Goal: Task Accomplishment & Management: Manage account settings

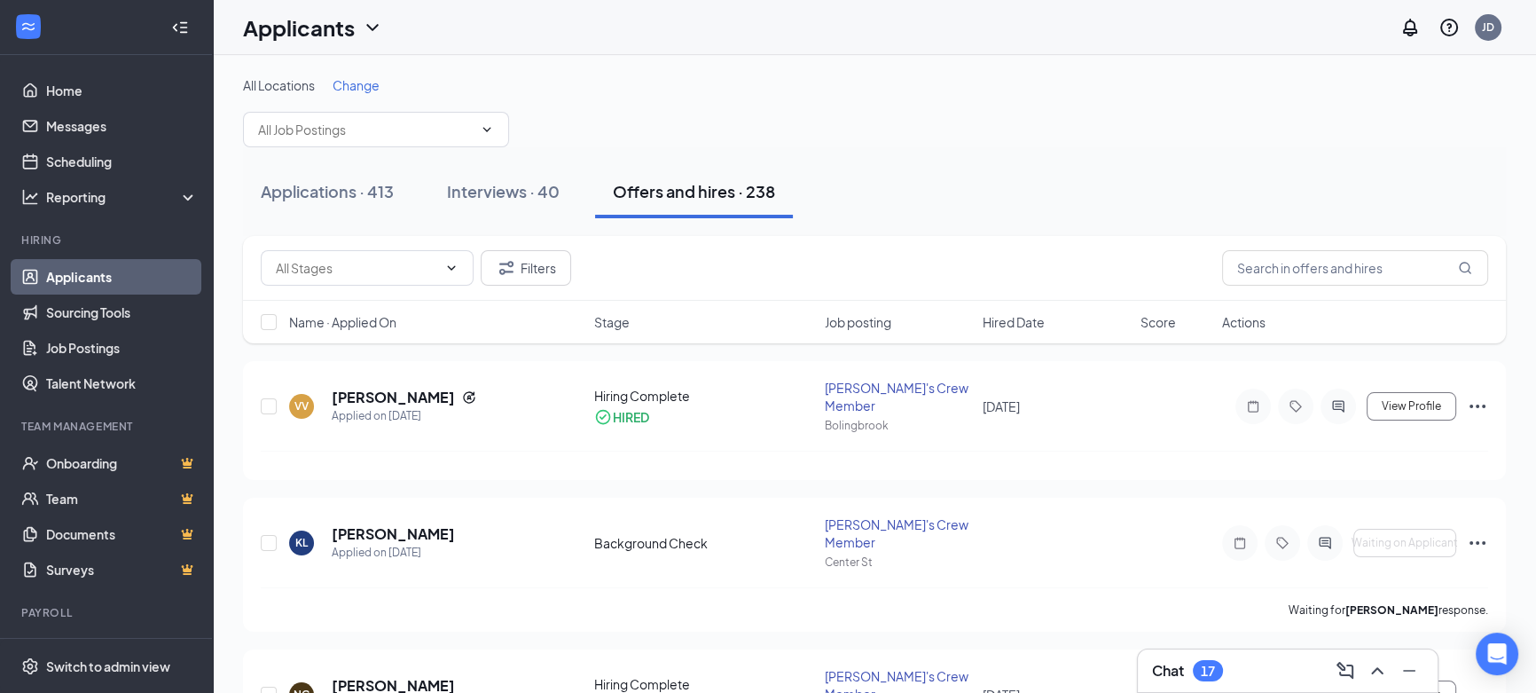
click at [1215, 670] on div "17" at bounding box center [1208, 670] width 14 height 15
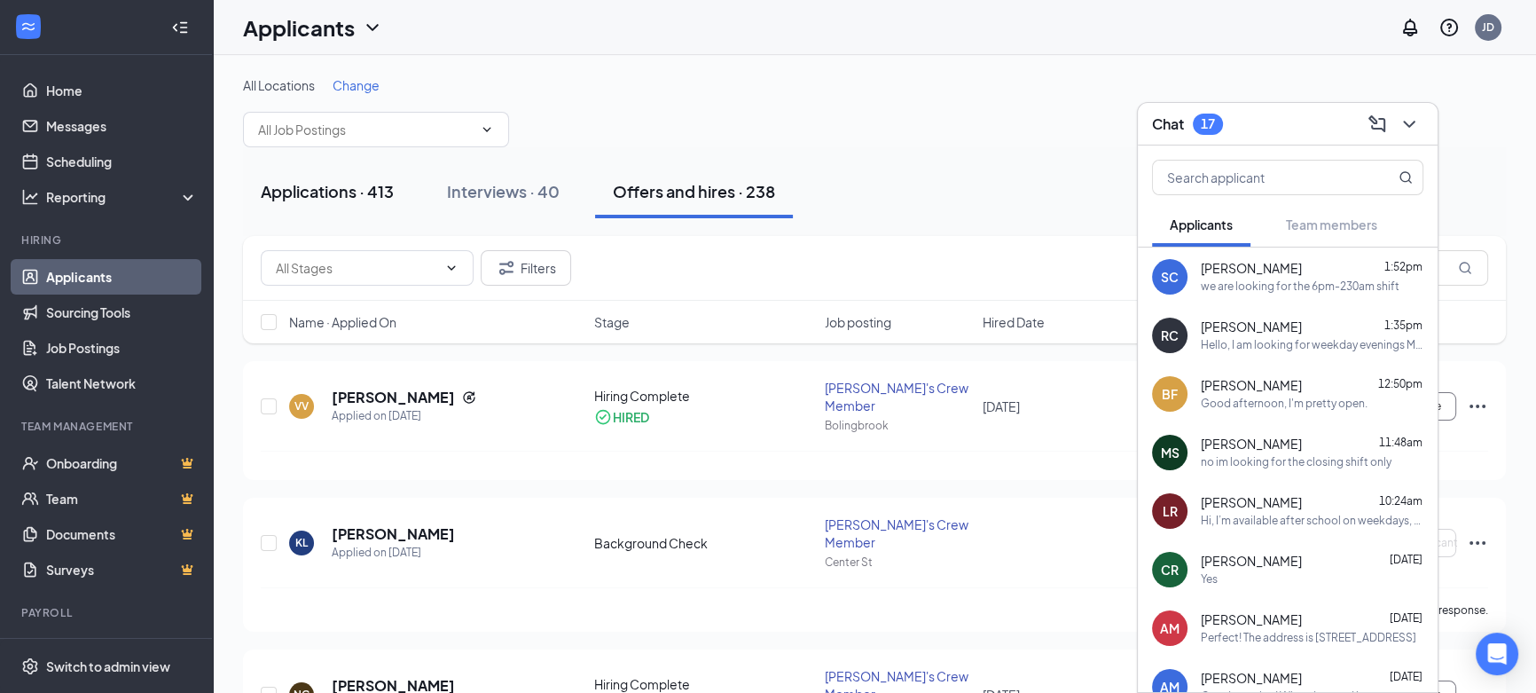
click at [369, 184] on div "Applications · 413" at bounding box center [327, 191] width 133 height 22
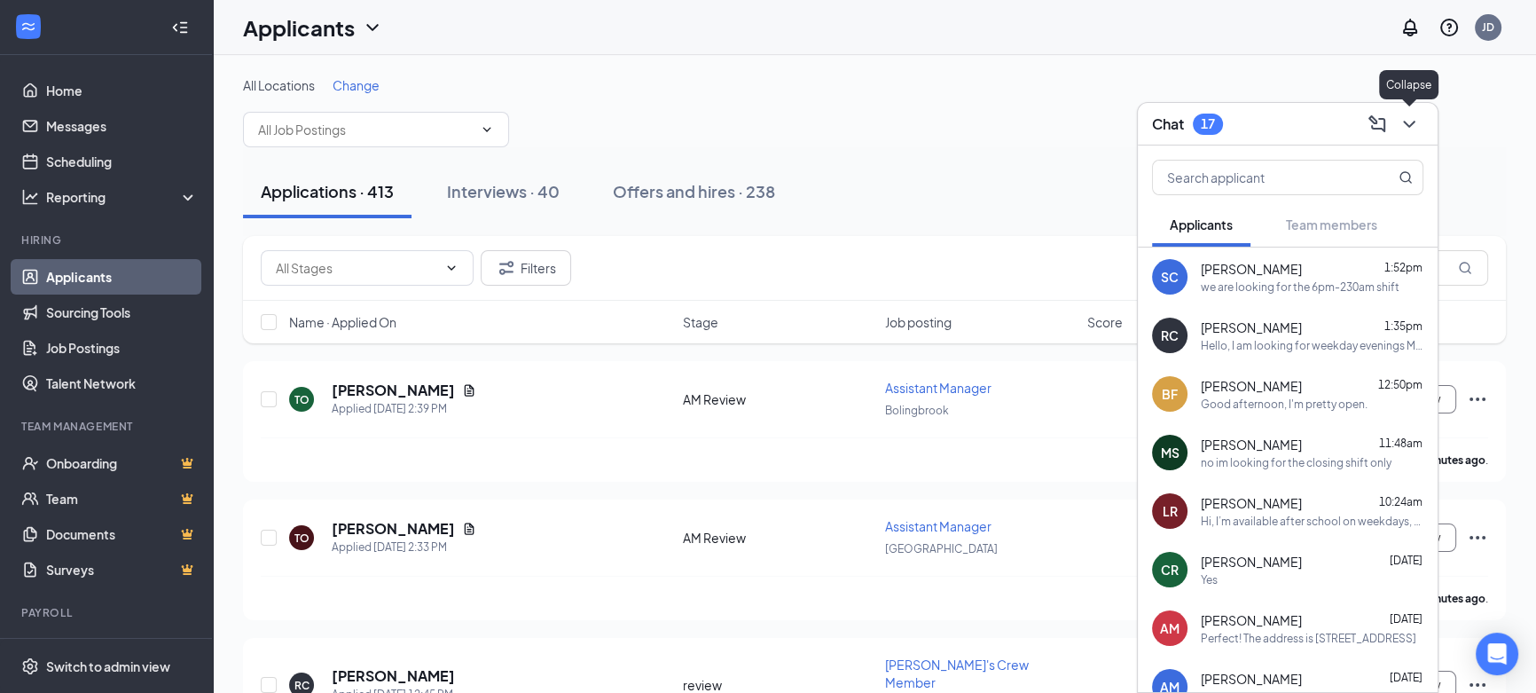
click at [1415, 128] on icon "ChevronDown" at bounding box center [1409, 124] width 21 height 21
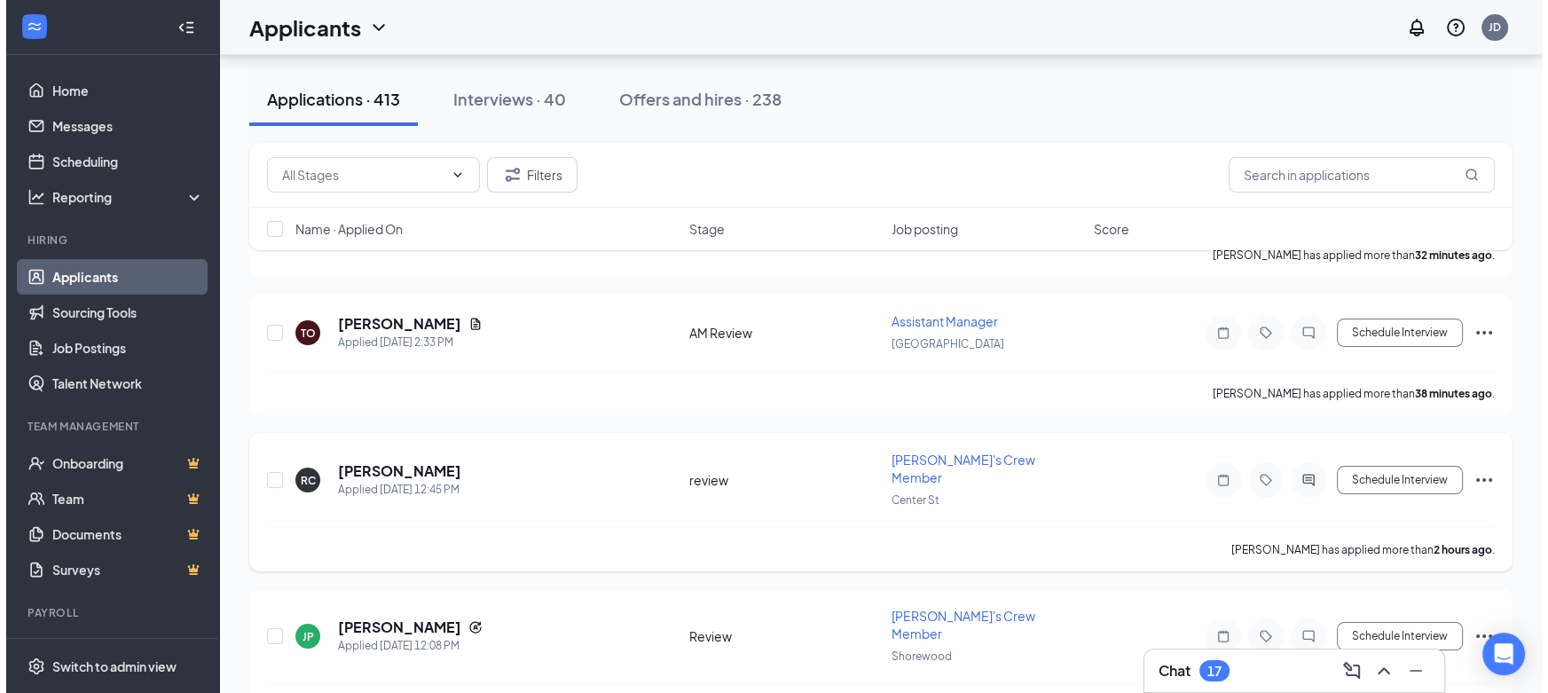
scroll to position [241, 0]
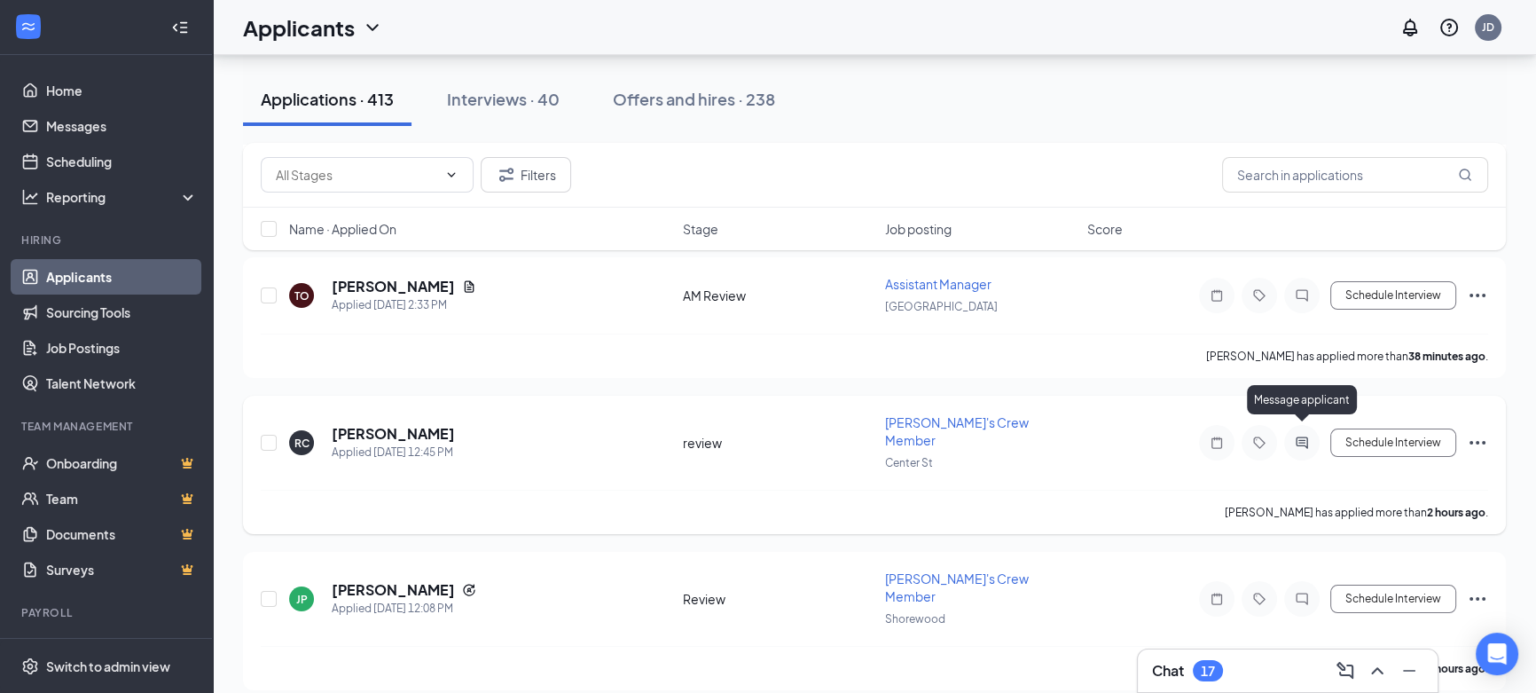
click at [1309, 435] on icon "ActiveChat" at bounding box center [1301, 442] width 21 height 14
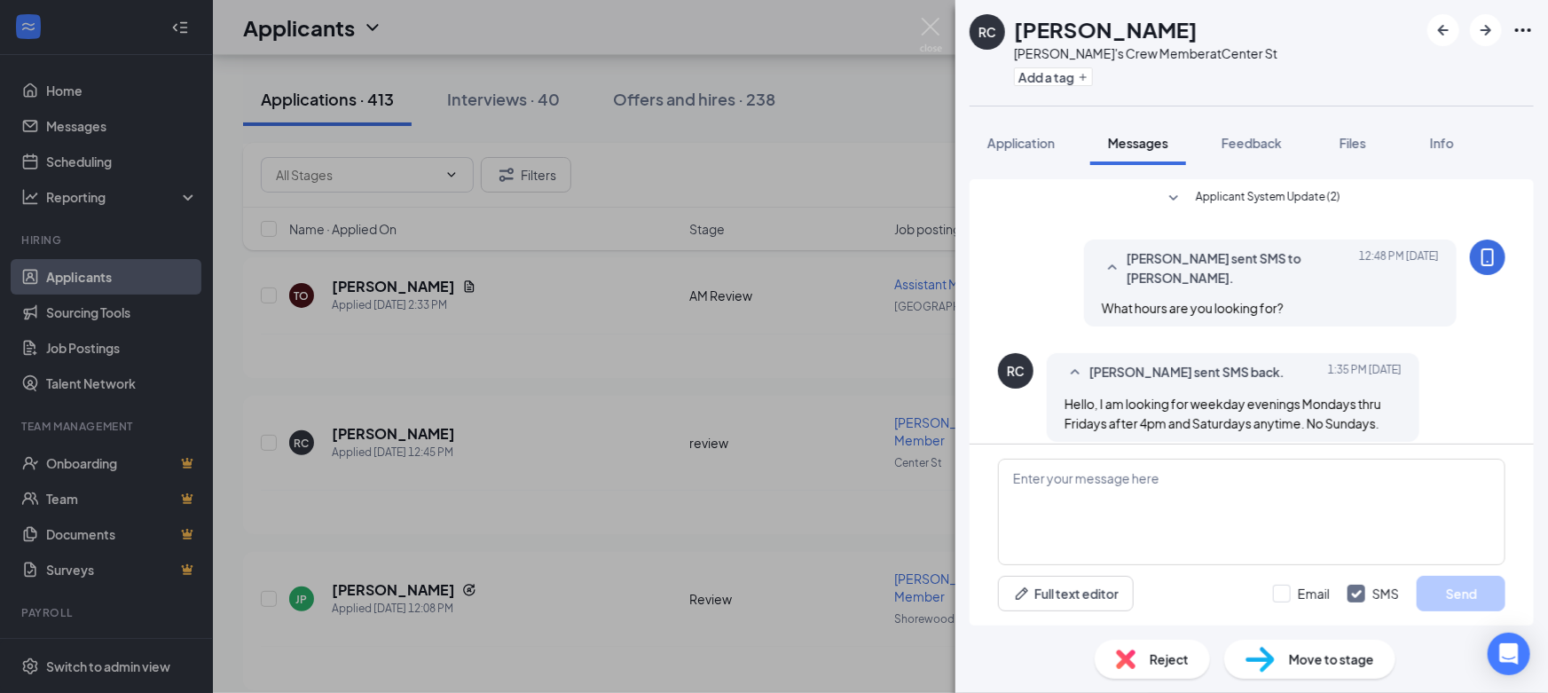
scroll to position [16, 0]
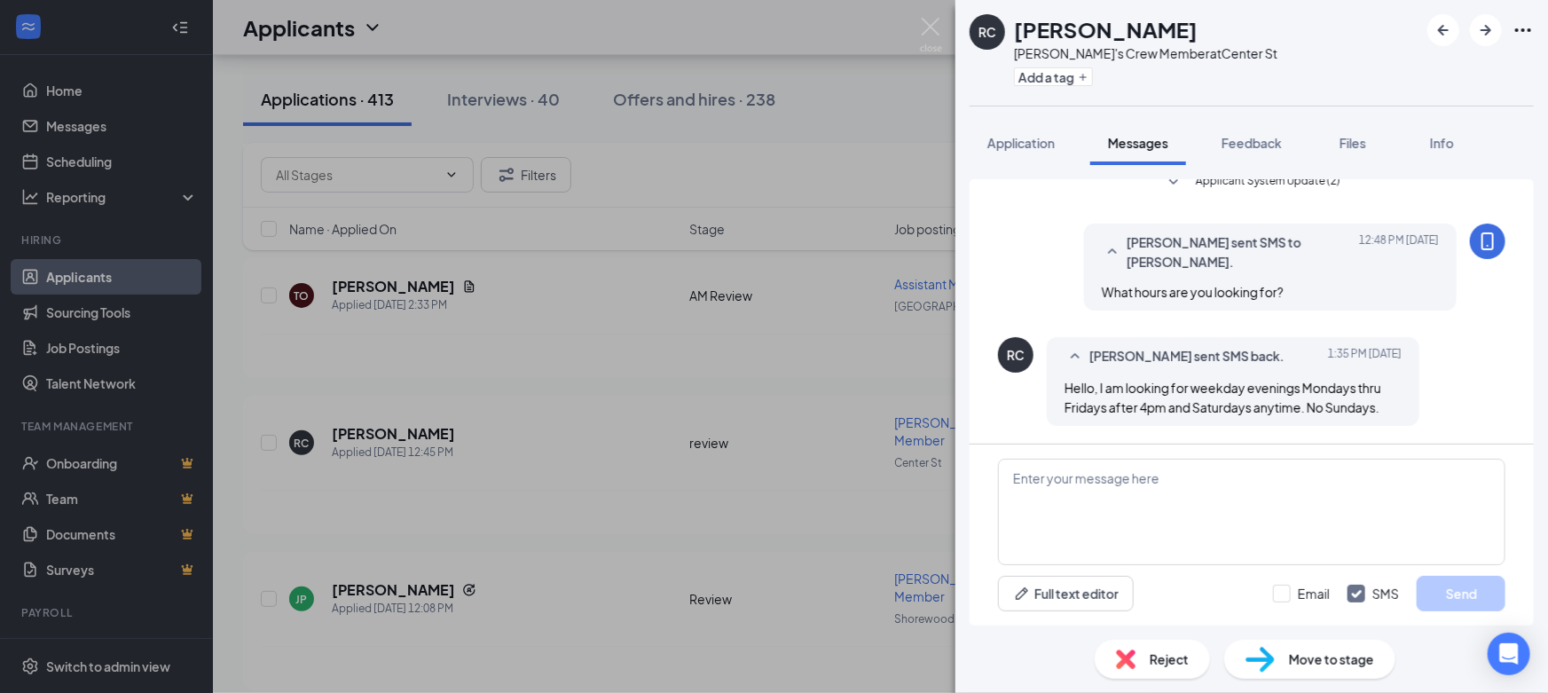
click at [779, 388] on div "RC Ruben Chavez Wendy's Crew Member at Center St Add a tag Application Messages…" at bounding box center [774, 346] width 1548 height 693
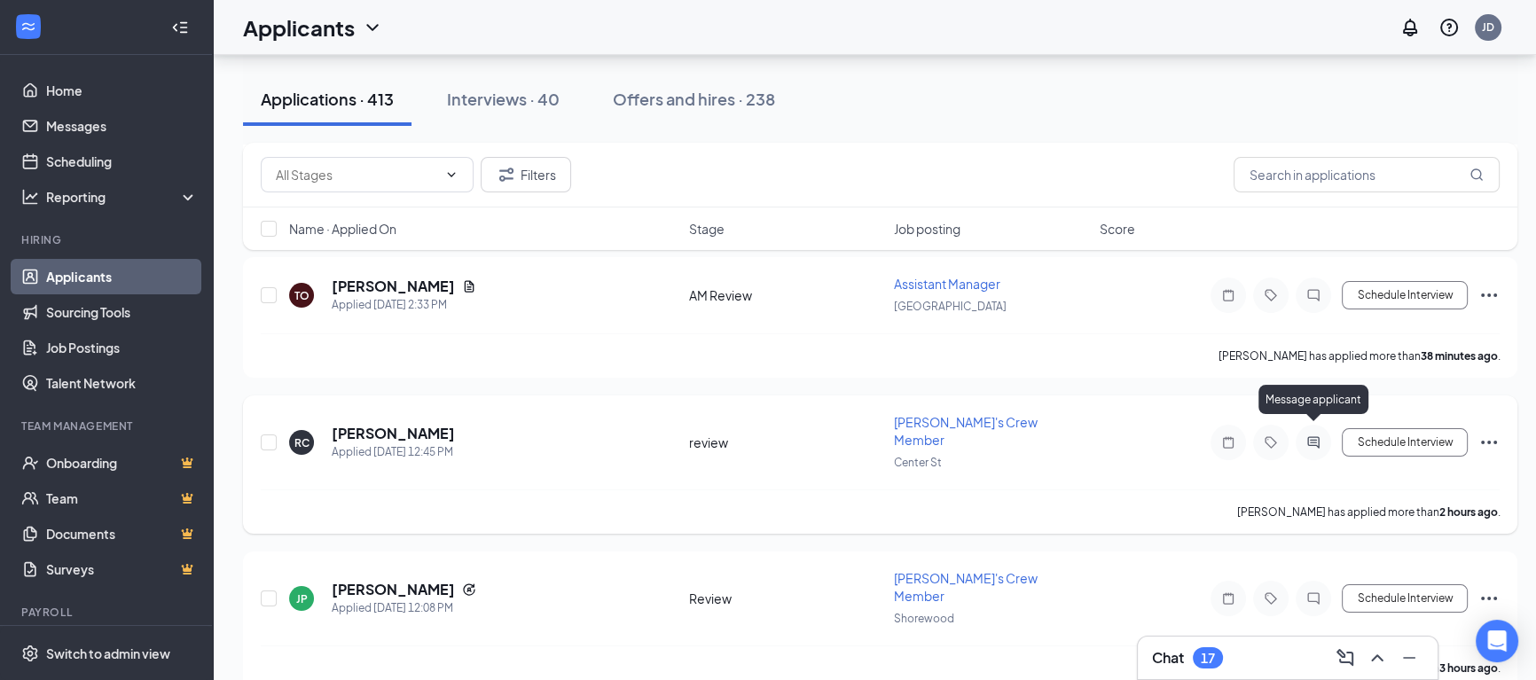
click at [1310, 435] on icon "ActiveChat" at bounding box center [1313, 442] width 21 height 14
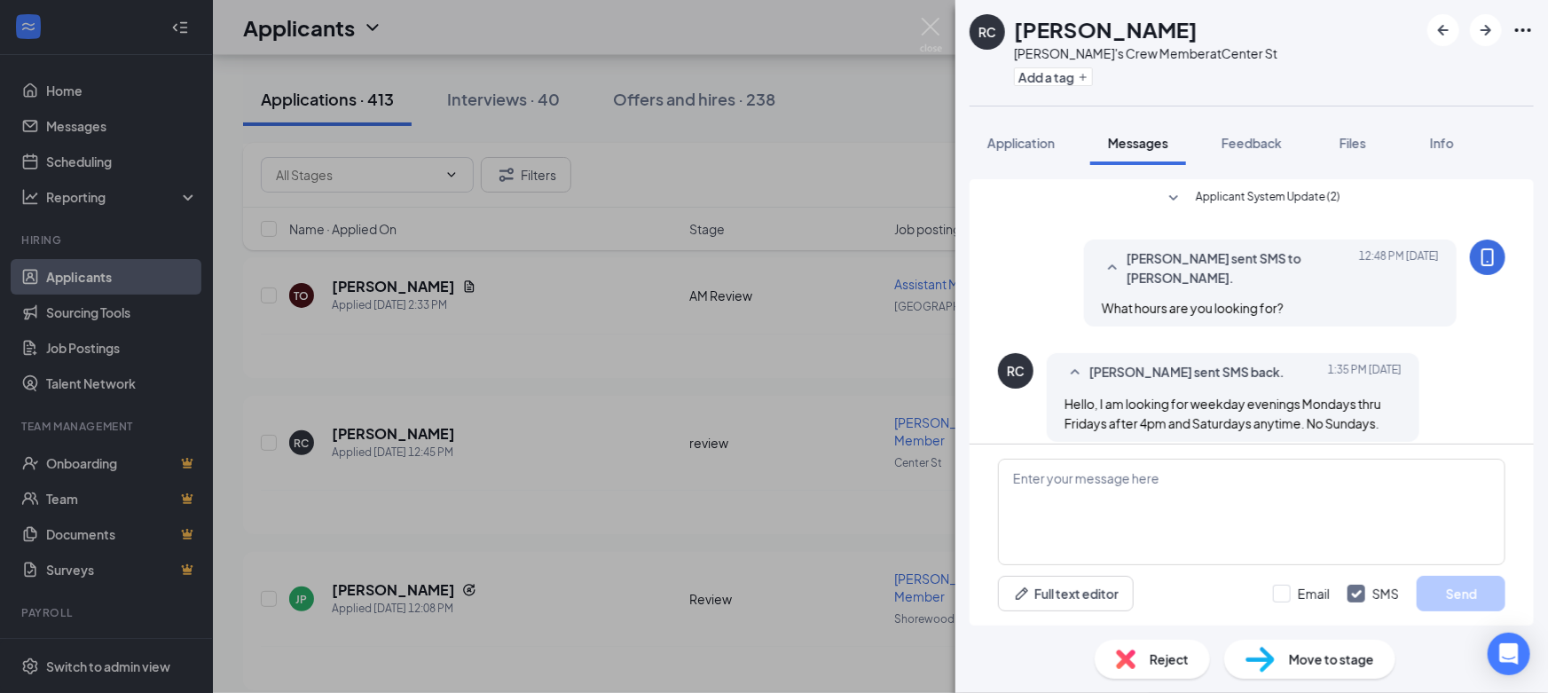
click at [827, 373] on div "RC Ruben Chavez Wendy's Crew Member at Center St Add a tag Application Messages…" at bounding box center [774, 346] width 1548 height 693
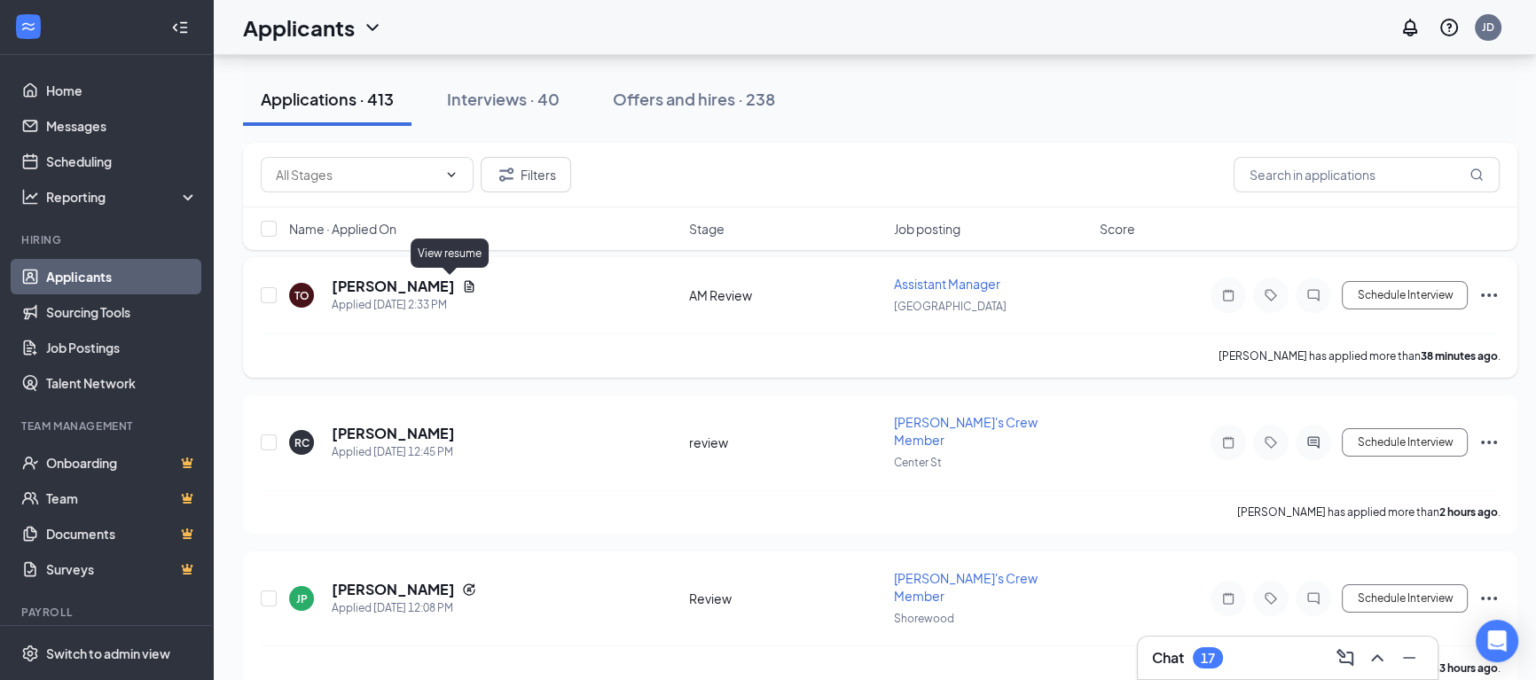
click at [462, 281] on icon "Document" at bounding box center [469, 286] width 14 height 14
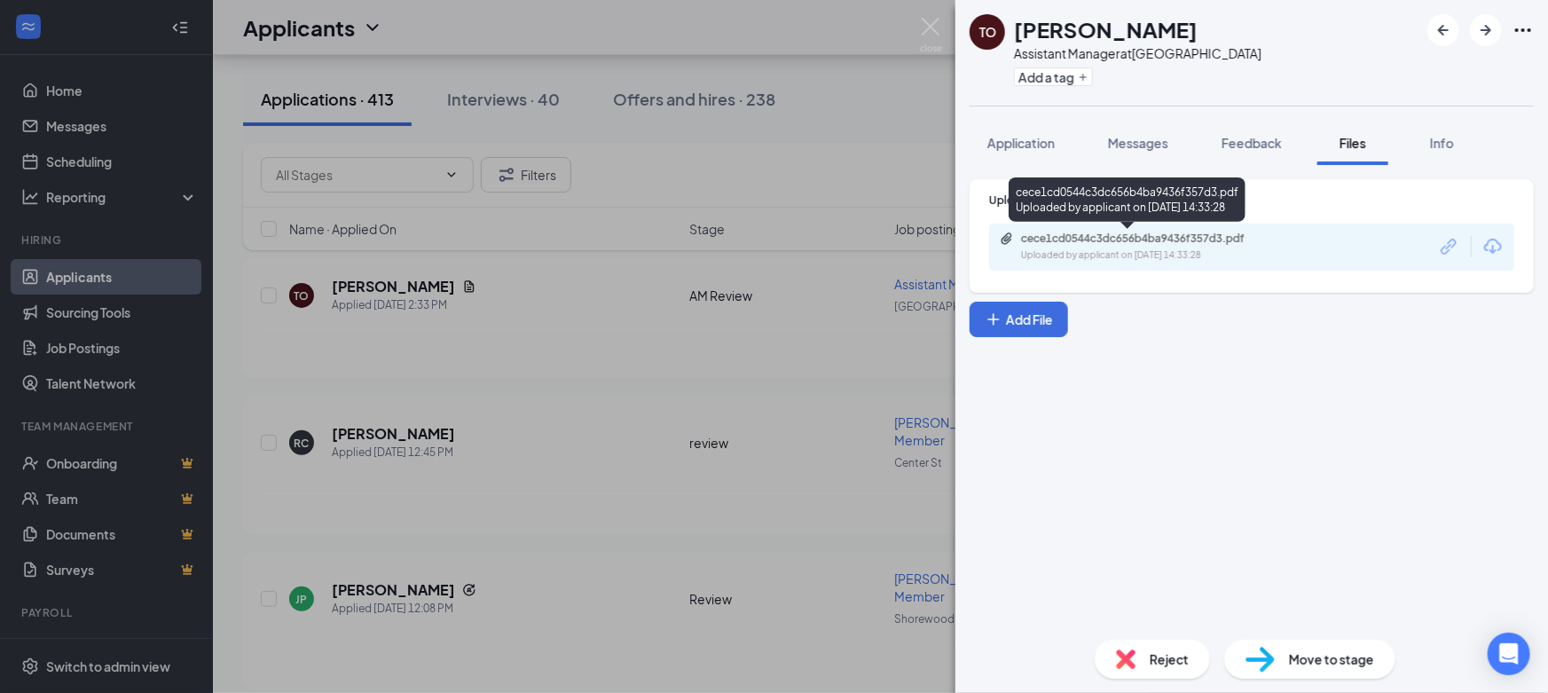
click at [1226, 248] on div "Uploaded by applicant on Sep 15, 2025 at 14:33:28" at bounding box center [1154, 255] width 266 height 14
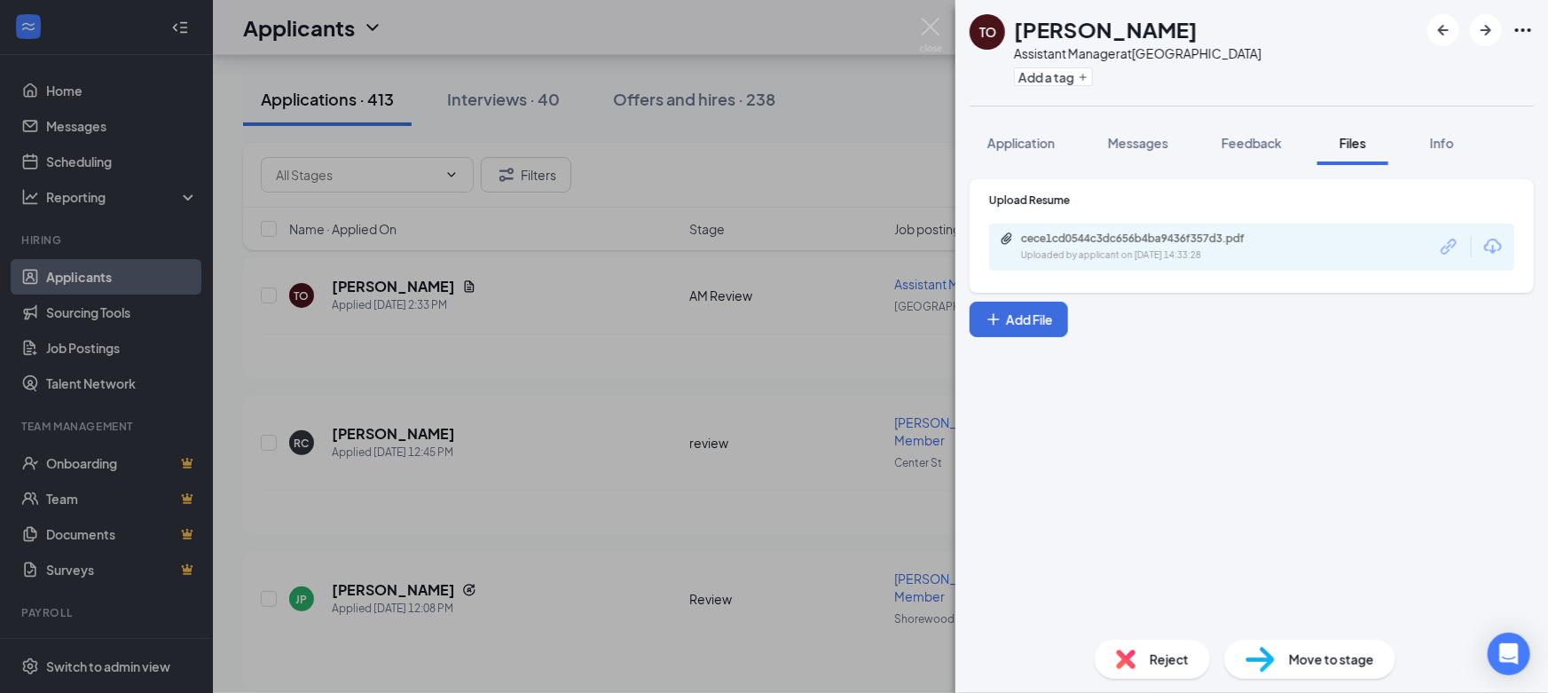
drag, startPoint x: 843, startPoint y: 134, endPoint x: 993, endPoint y: 148, distance: 150.6
click at [846, 133] on div "TO Taiwo Osinloye Assistant Manager at Romeoville Add a tag Application Message…" at bounding box center [774, 346] width 1548 height 693
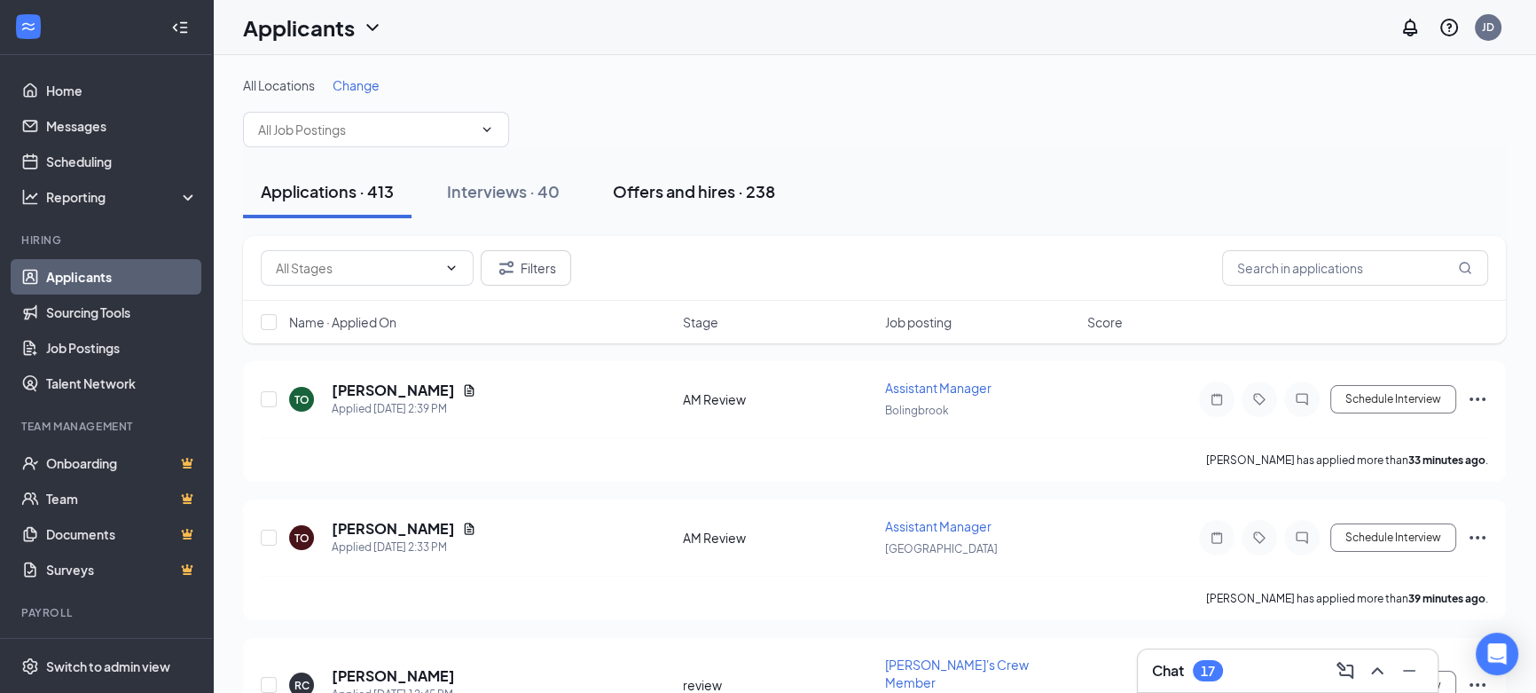
click at [727, 189] on div "Offers and hires · 238" at bounding box center [694, 191] width 162 height 22
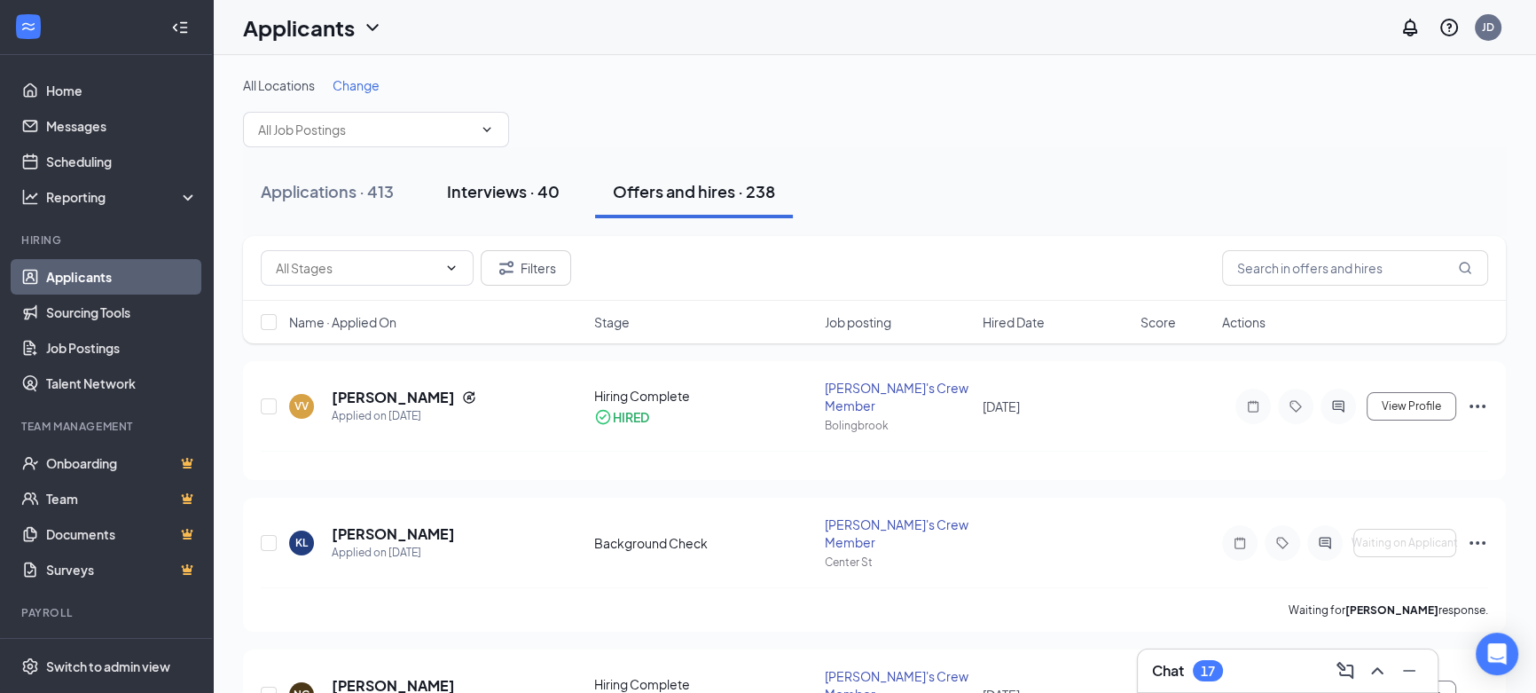
click at [463, 193] on div "Interviews · 40" at bounding box center [503, 191] width 113 height 22
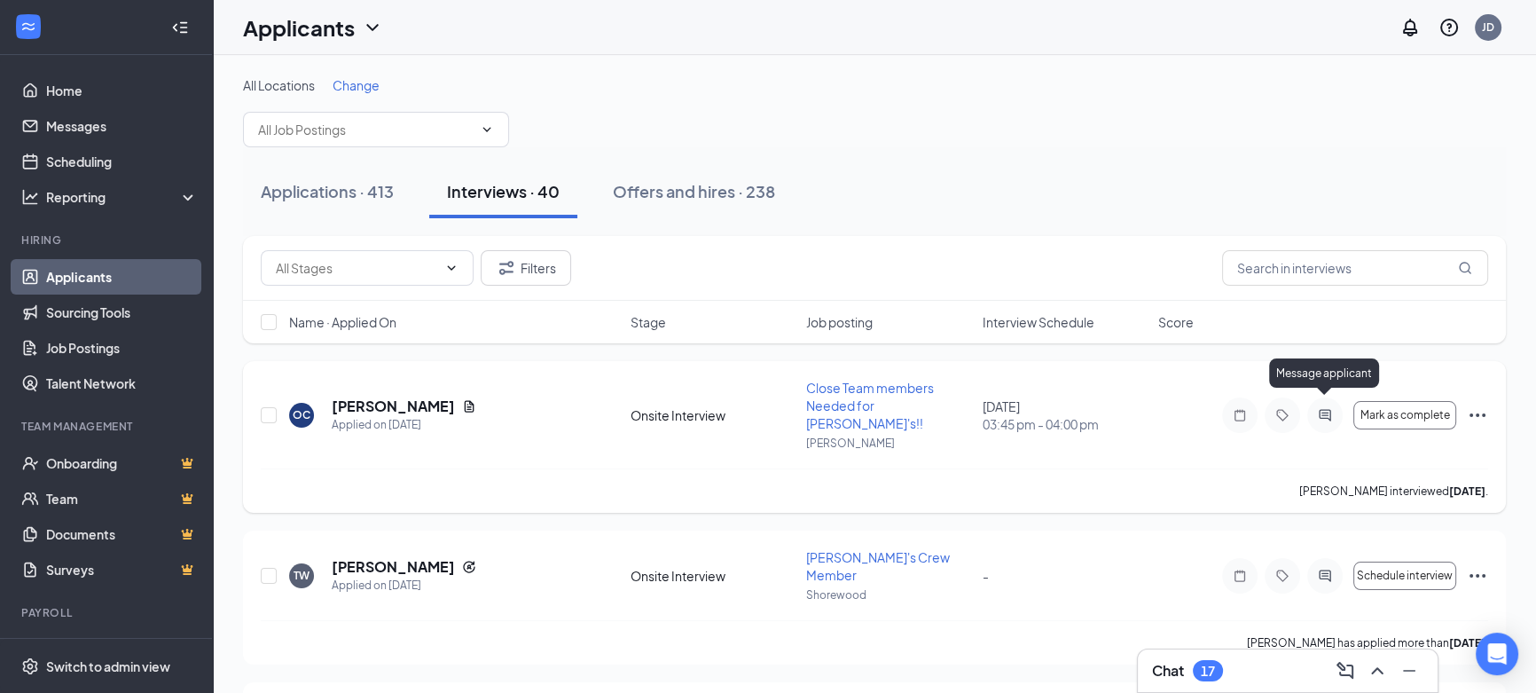
click at [1322, 408] on icon "ActiveChat" at bounding box center [1324, 415] width 21 height 14
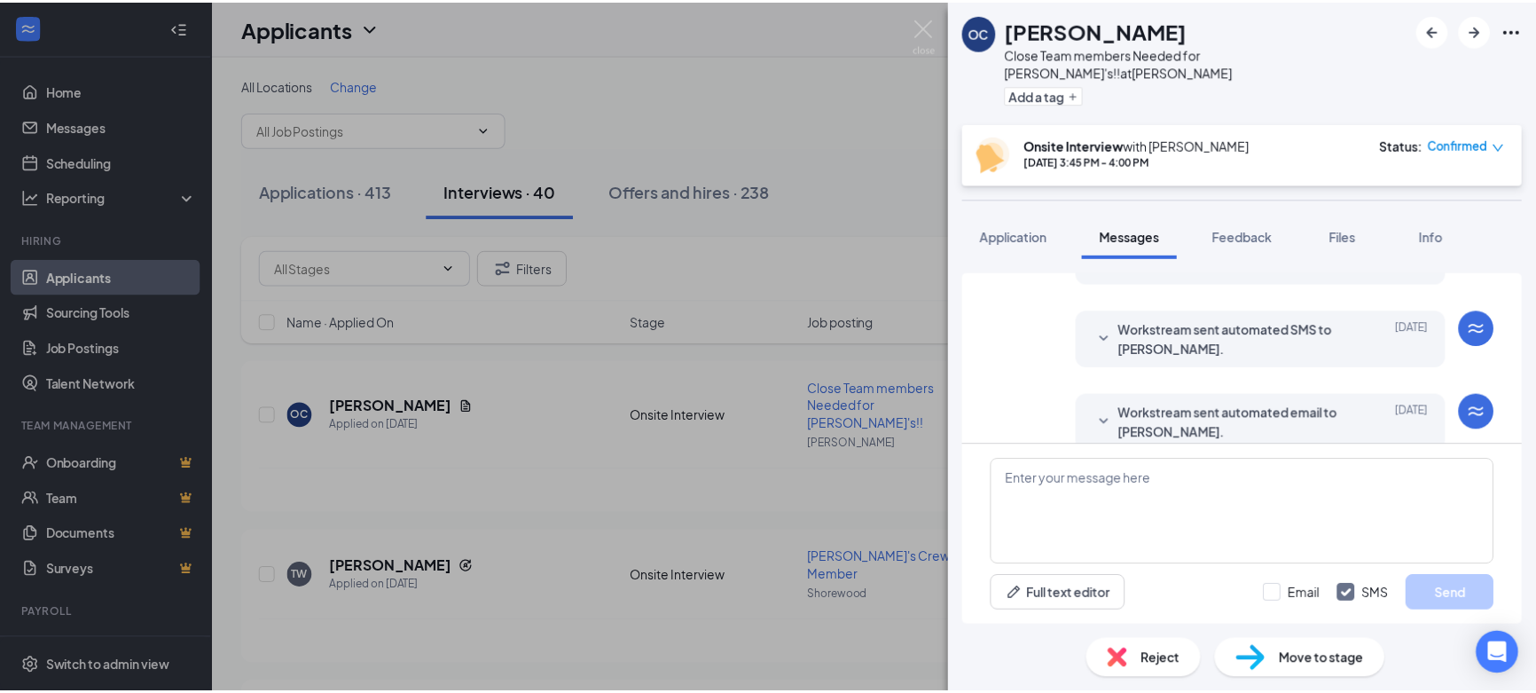
scroll to position [362, 0]
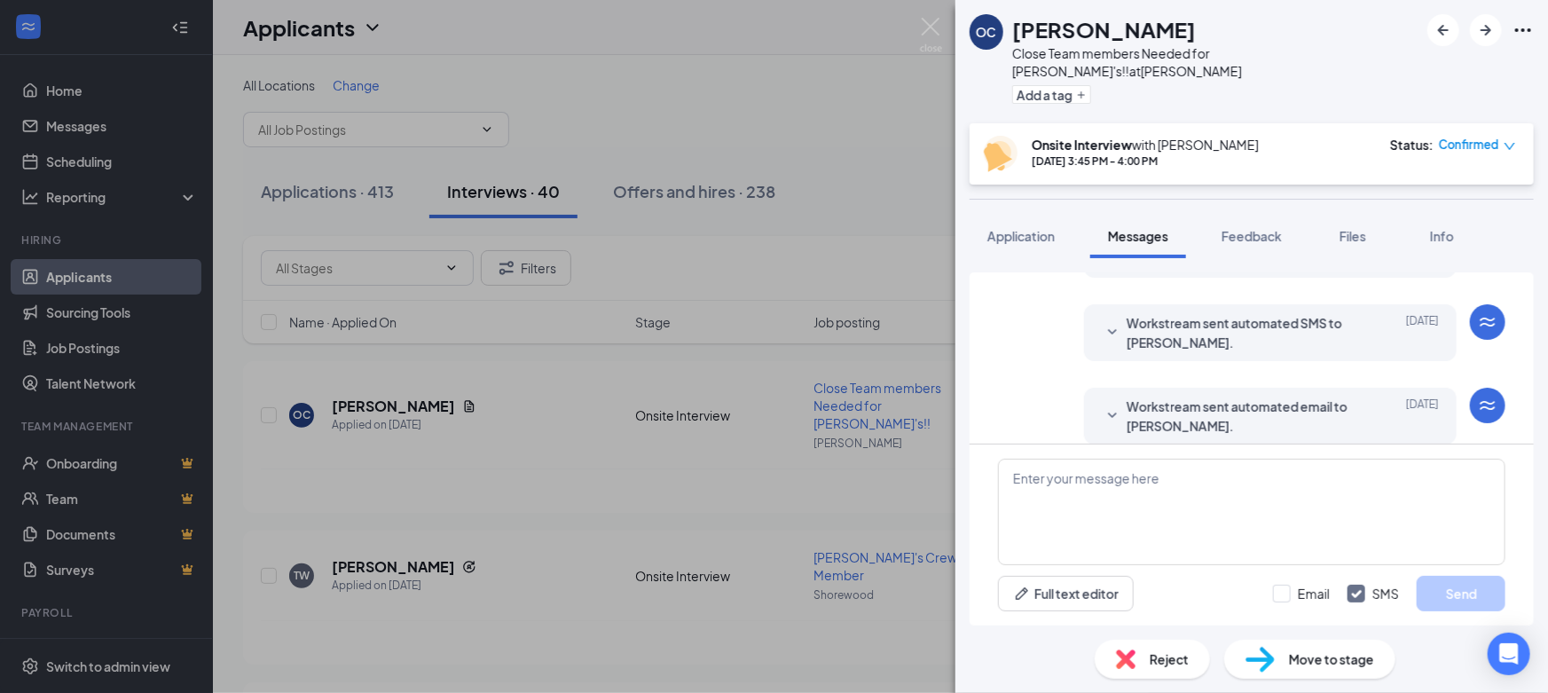
click at [450, 399] on div "OC Obdulia Correa Close Team members Needed for Wendy's!! at Larkin Add a tag O…" at bounding box center [774, 346] width 1548 height 693
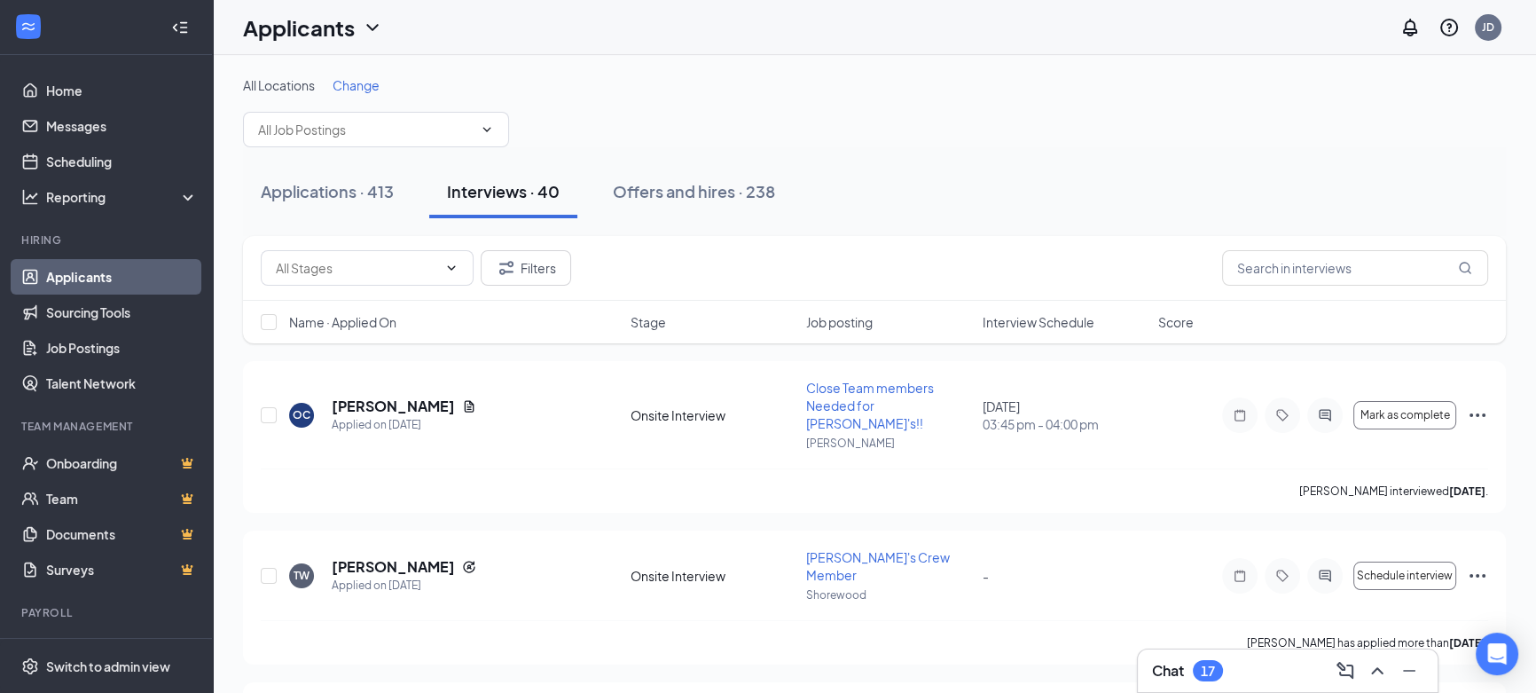
click at [1209, 666] on div "17" at bounding box center [1208, 670] width 14 height 15
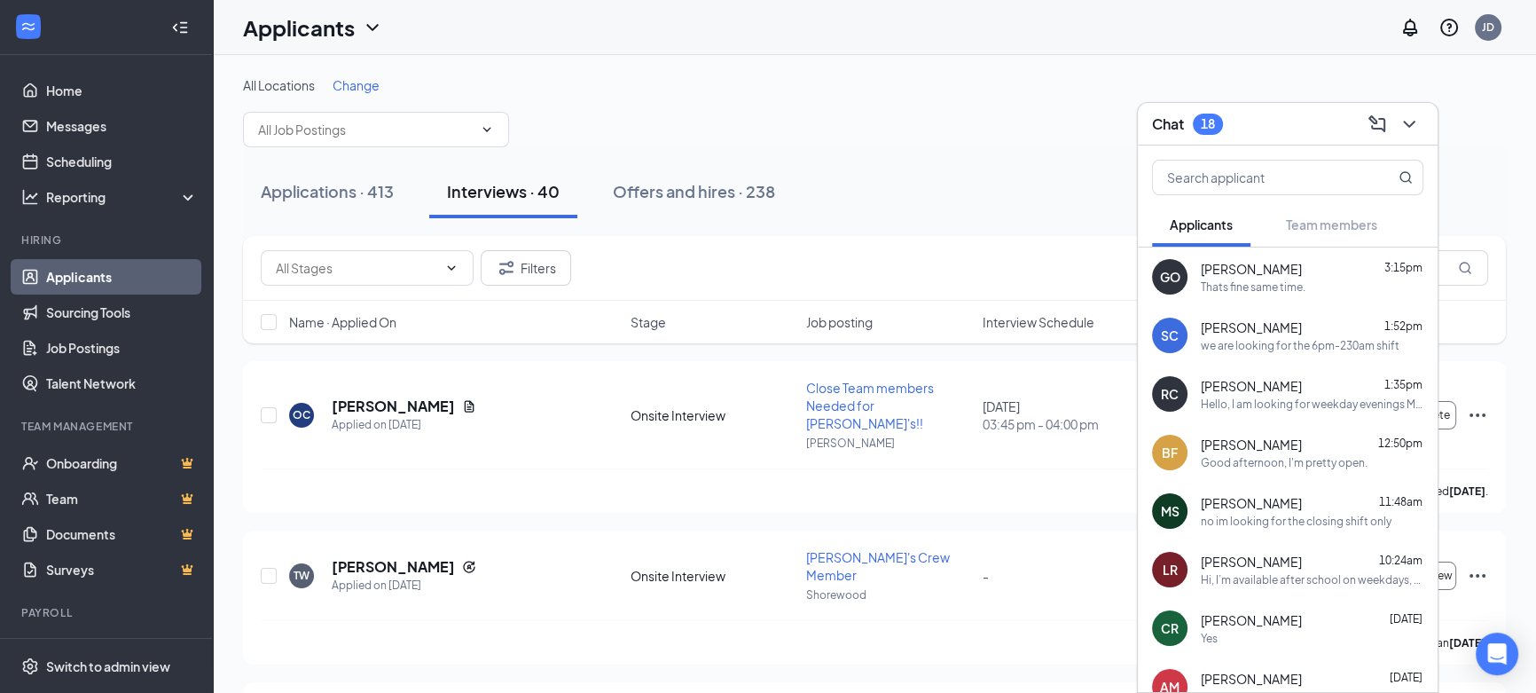
click at [1299, 295] on div "GO Giovani Otero 3:15pm Thats fine same time." at bounding box center [1288, 276] width 300 height 59
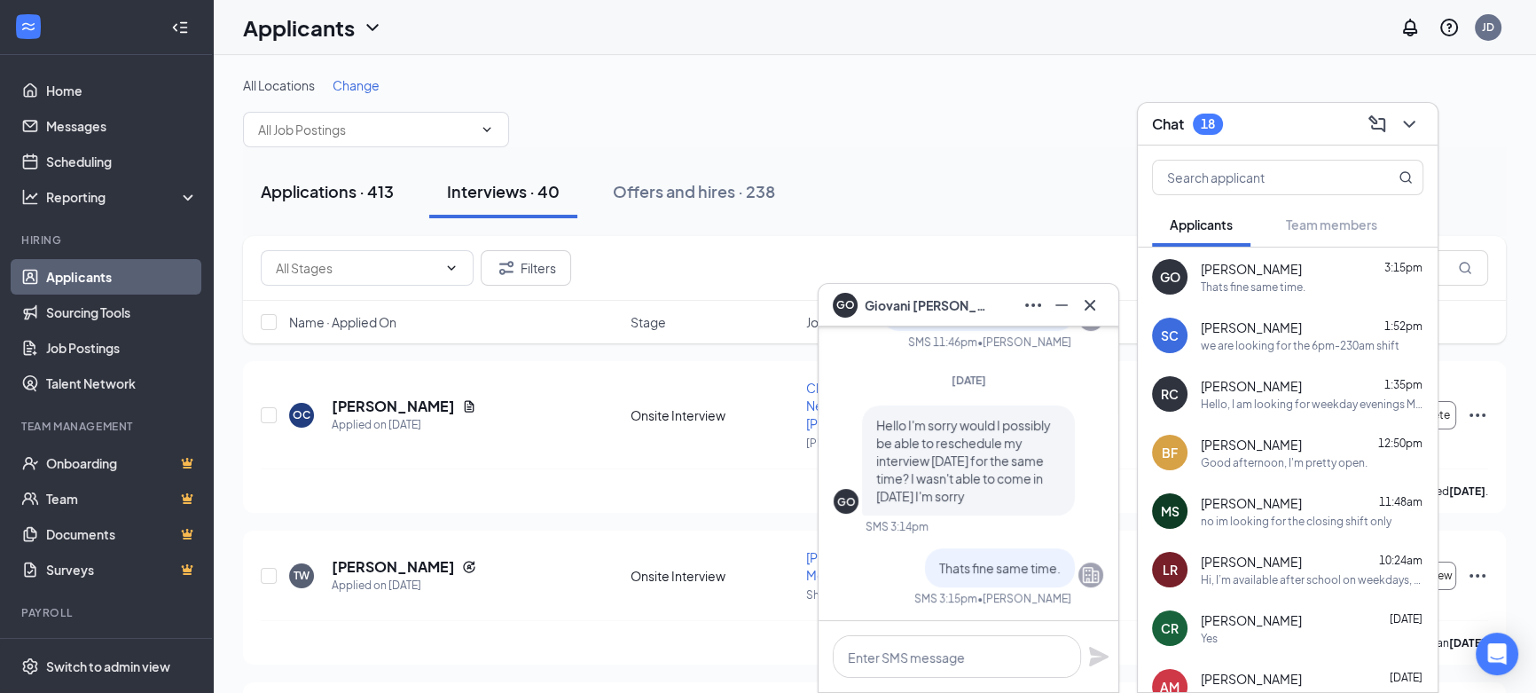
click at [367, 194] on div "Applications · 413" at bounding box center [327, 191] width 133 height 22
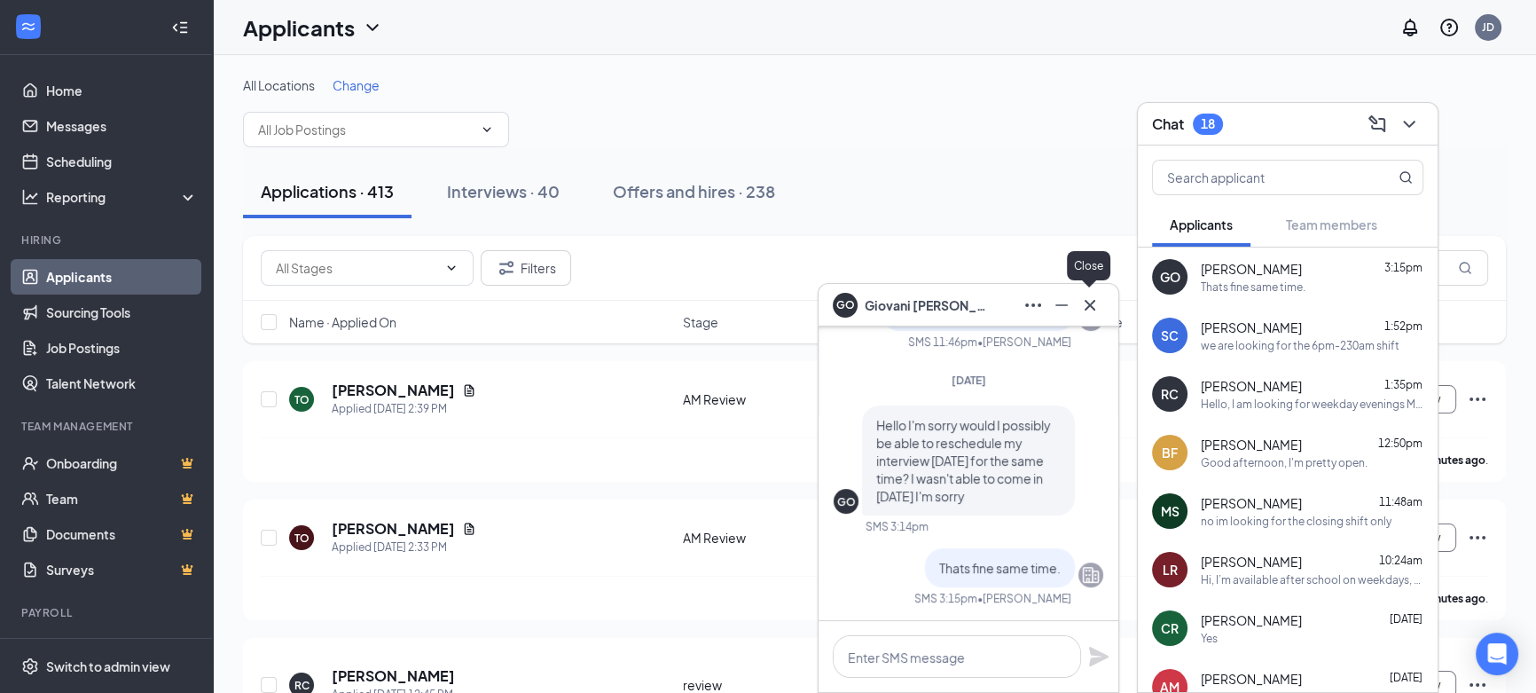
click at [1088, 302] on icon "Cross" at bounding box center [1089, 304] width 21 height 21
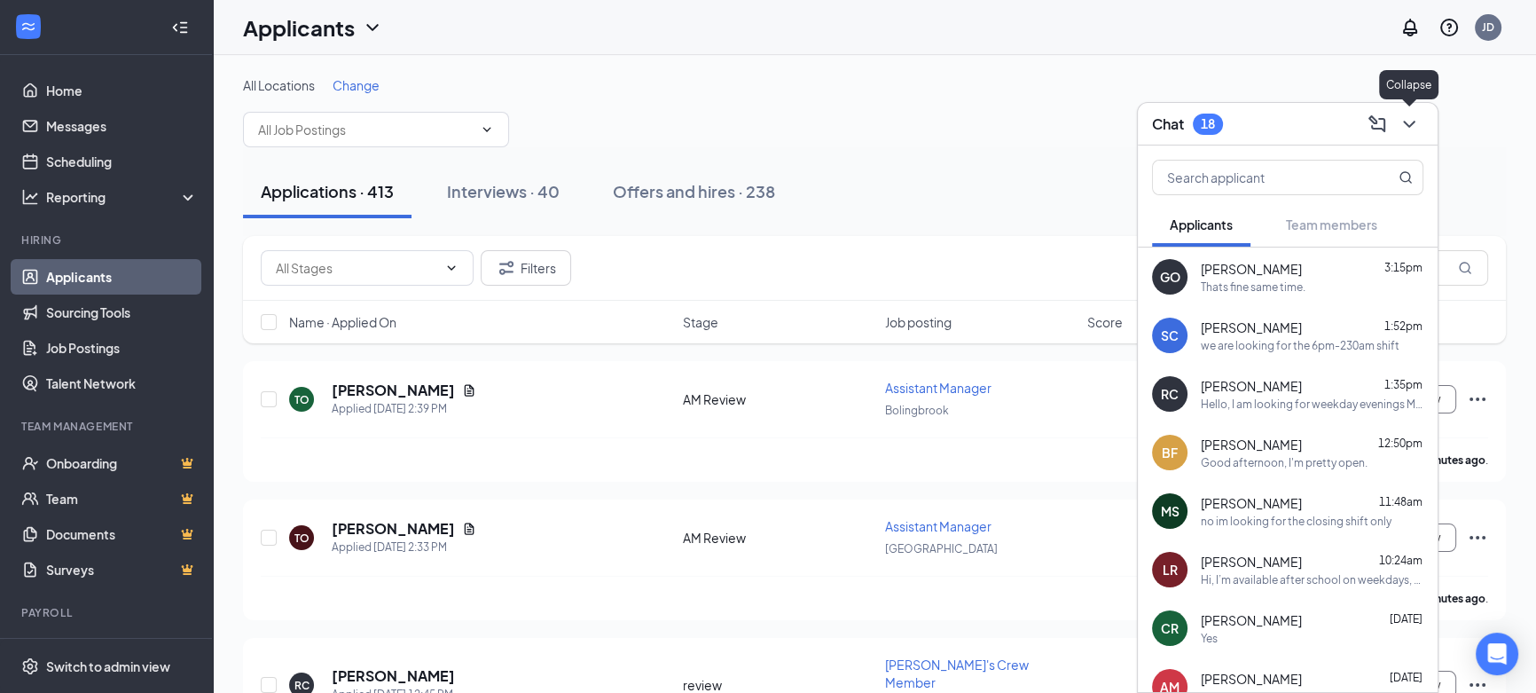
click at [1408, 129] on icon "ChevronDown" at bounding box center [1409, 124] width 21 height 21
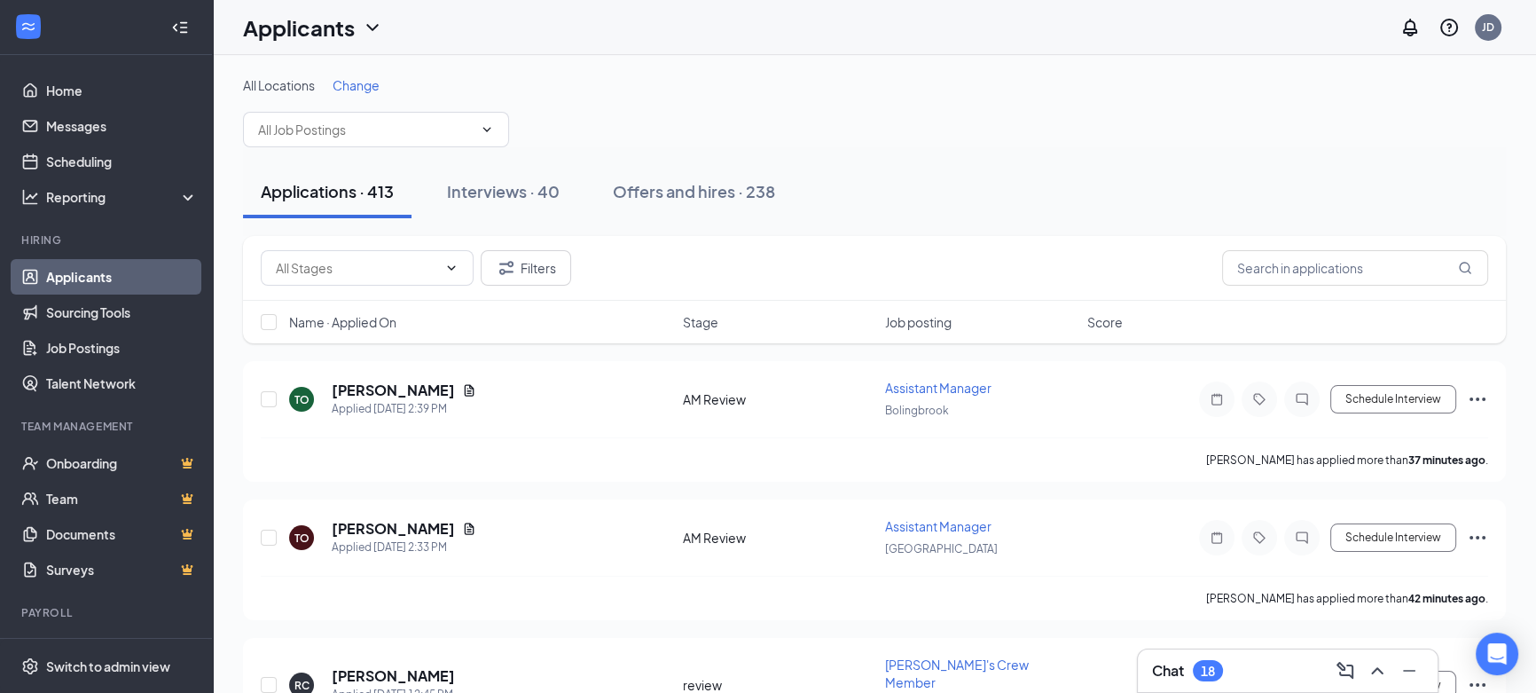
click at [1206, 663] on div "18" at bounding box center [1208, 670] width 14 height 15
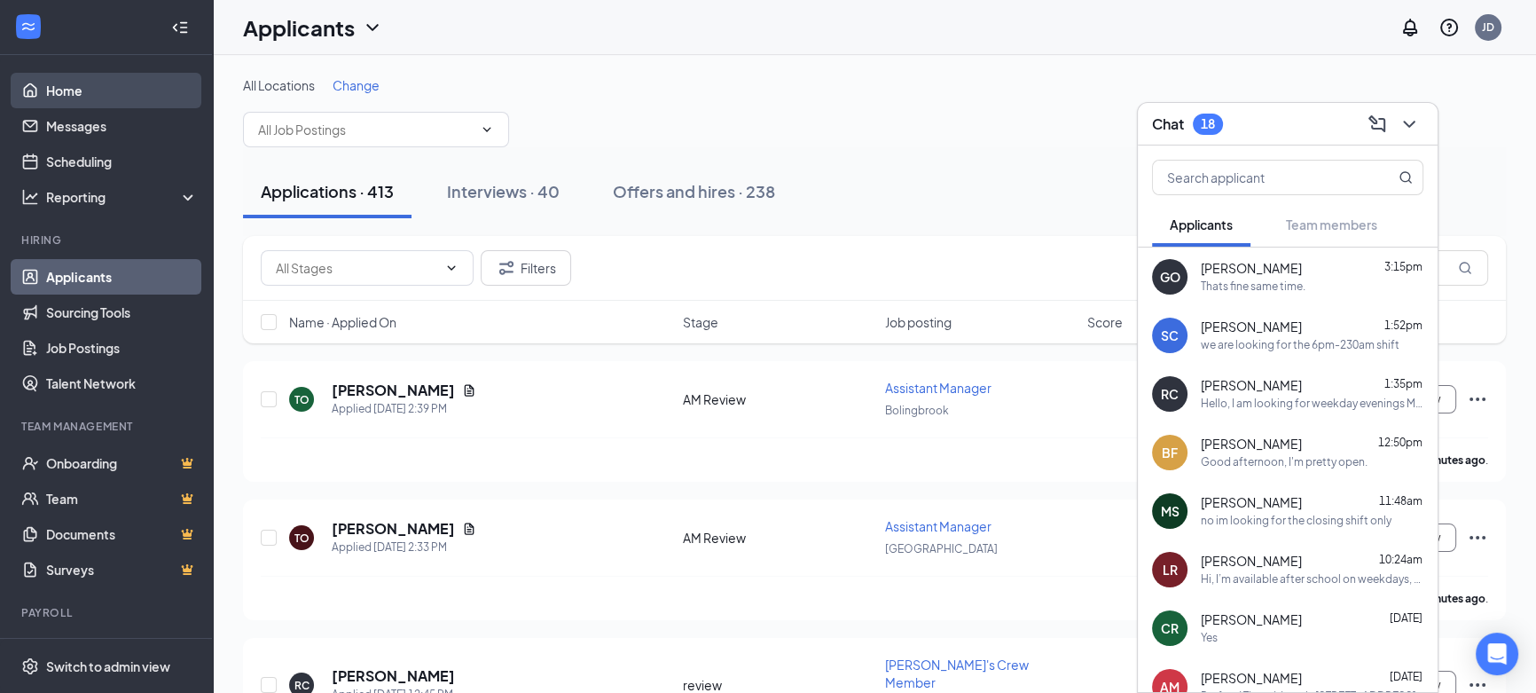
click at [70, 94] on link "Home" at bounding box center [122, 90] width 152 height 35
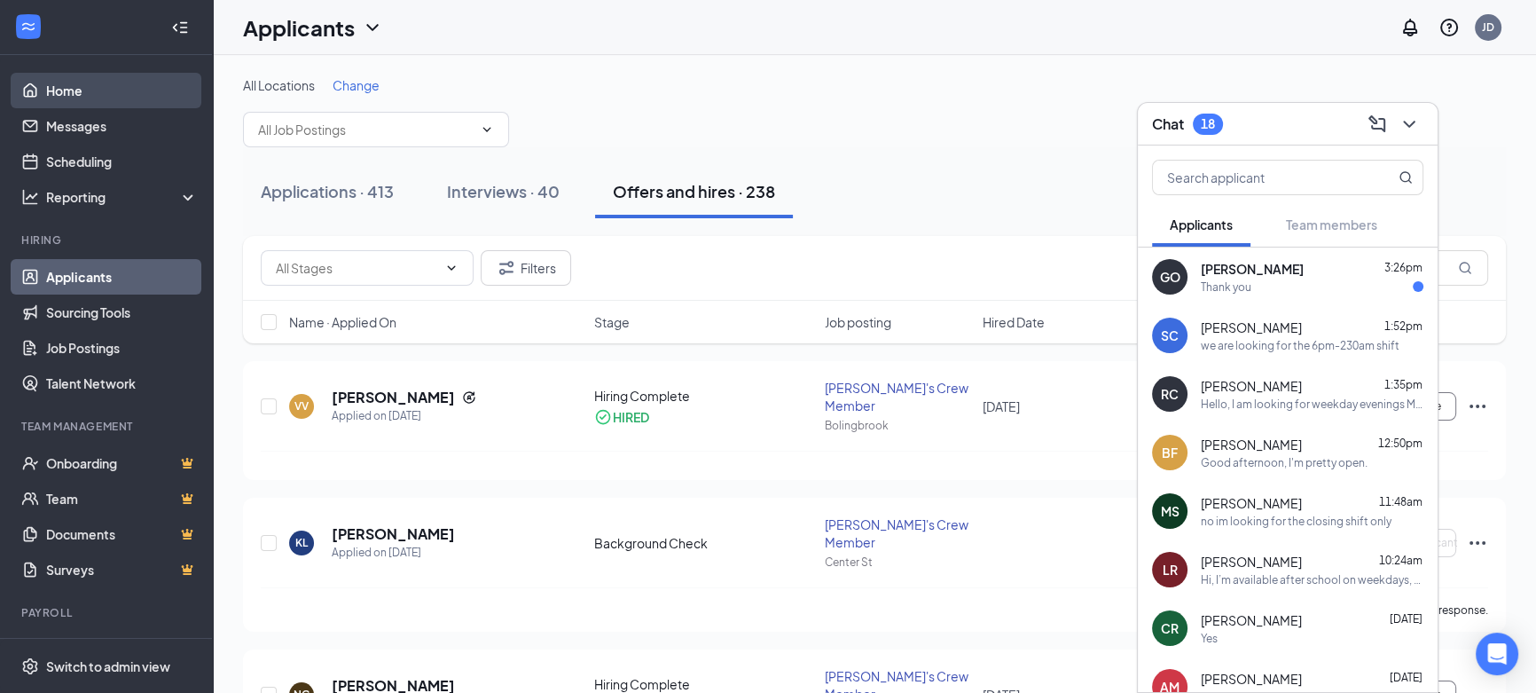
click at [59, 90] on link "Home" at bounding box center [122, 90] width 152 height 35
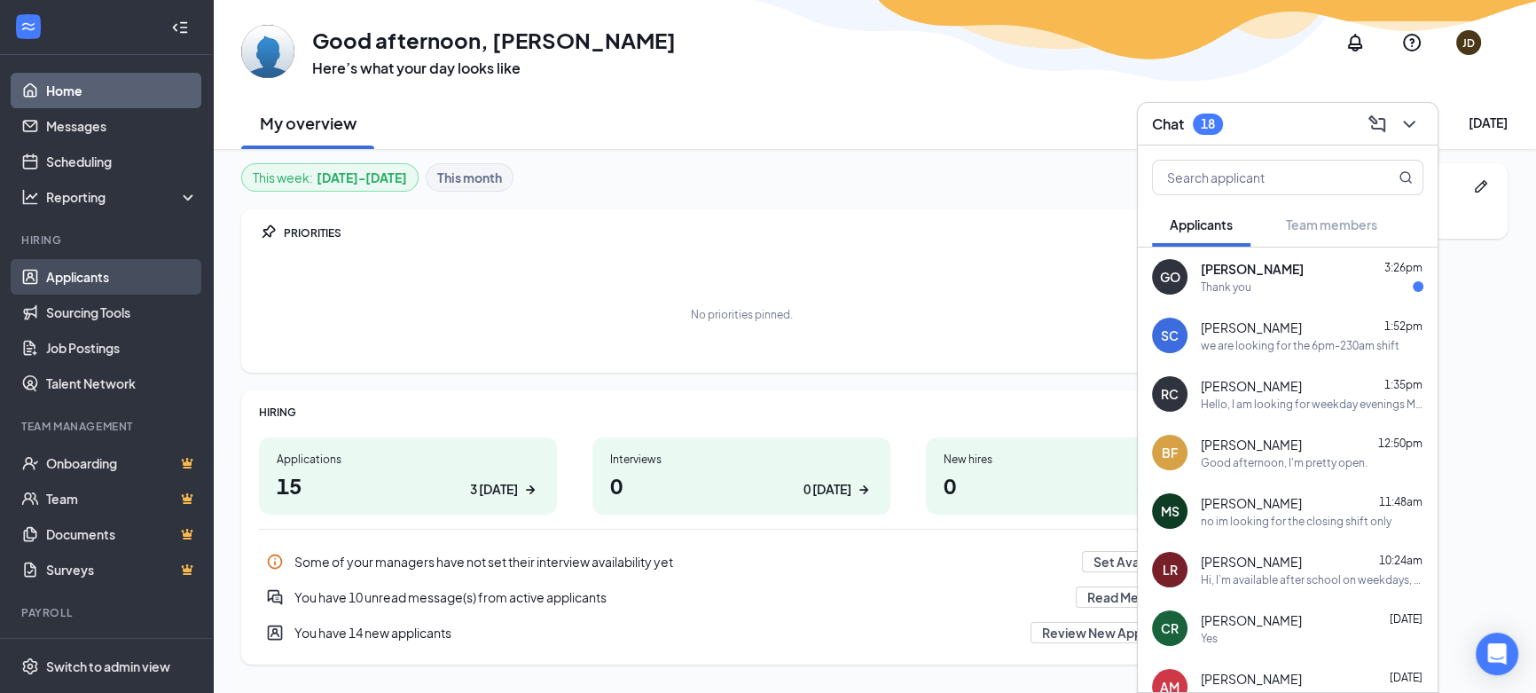
click at [92, 266] on link "Applicants" at bounding box center [122, 276] width 152 height 35
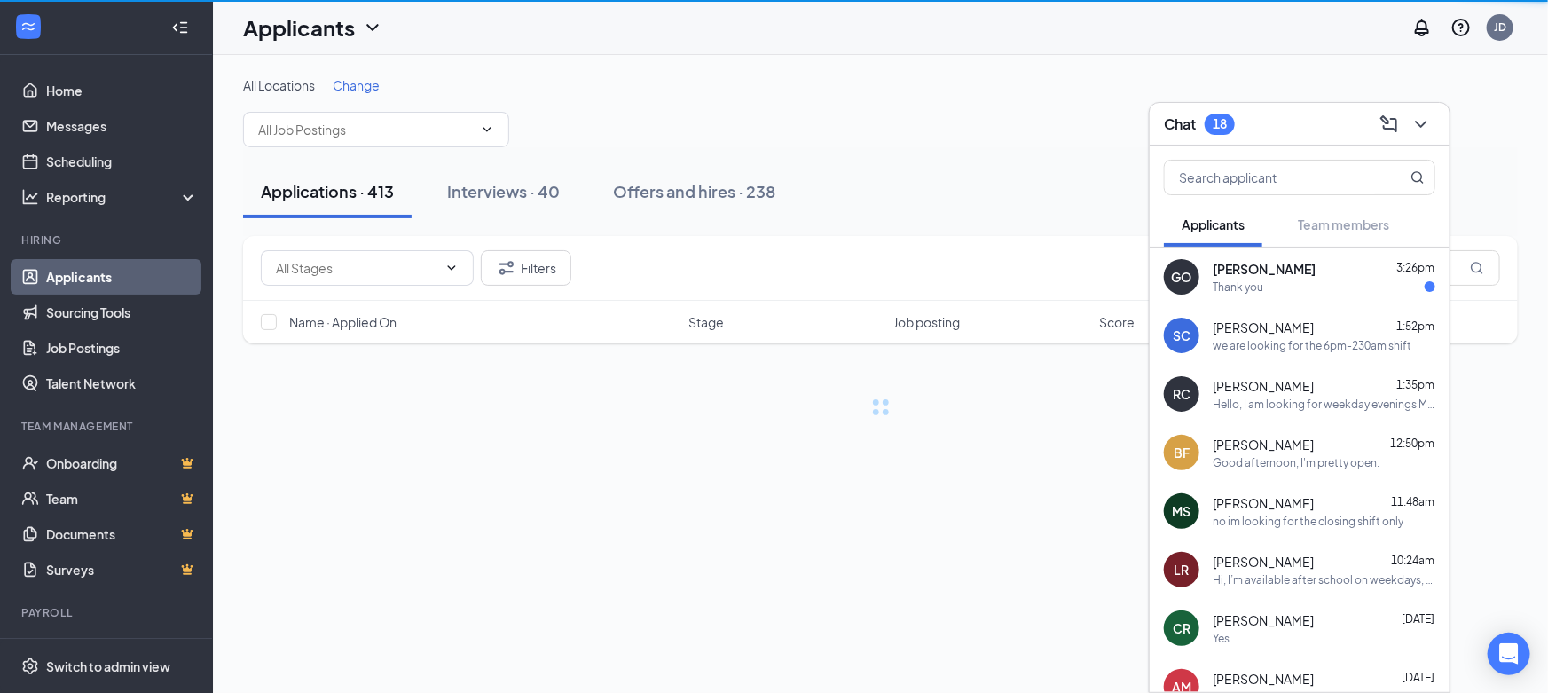
click at [92, 266] on link "Applicants" at bounding box center [122, 276] width 152 height 35
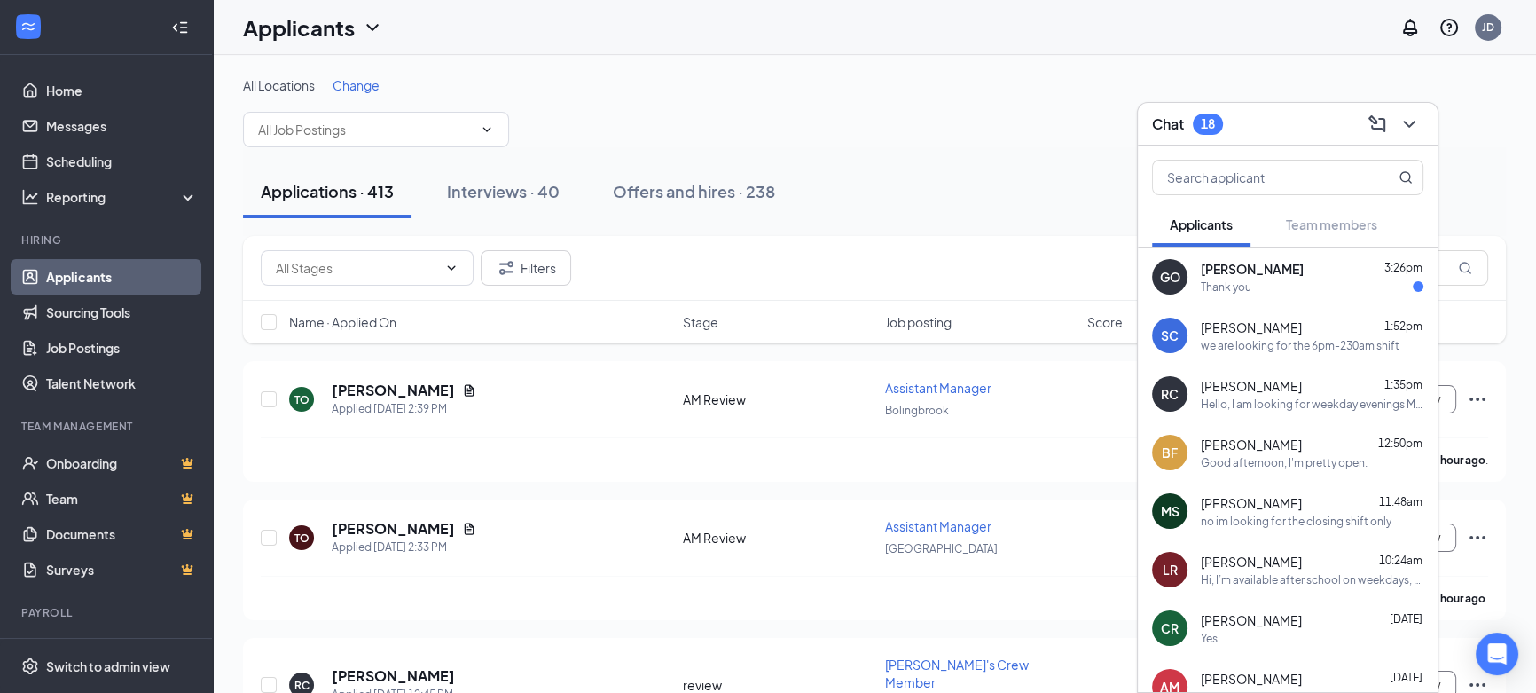
click at [377, 189] on div "Applications · 413" at bounding box center [327, 191] width 133 height 22
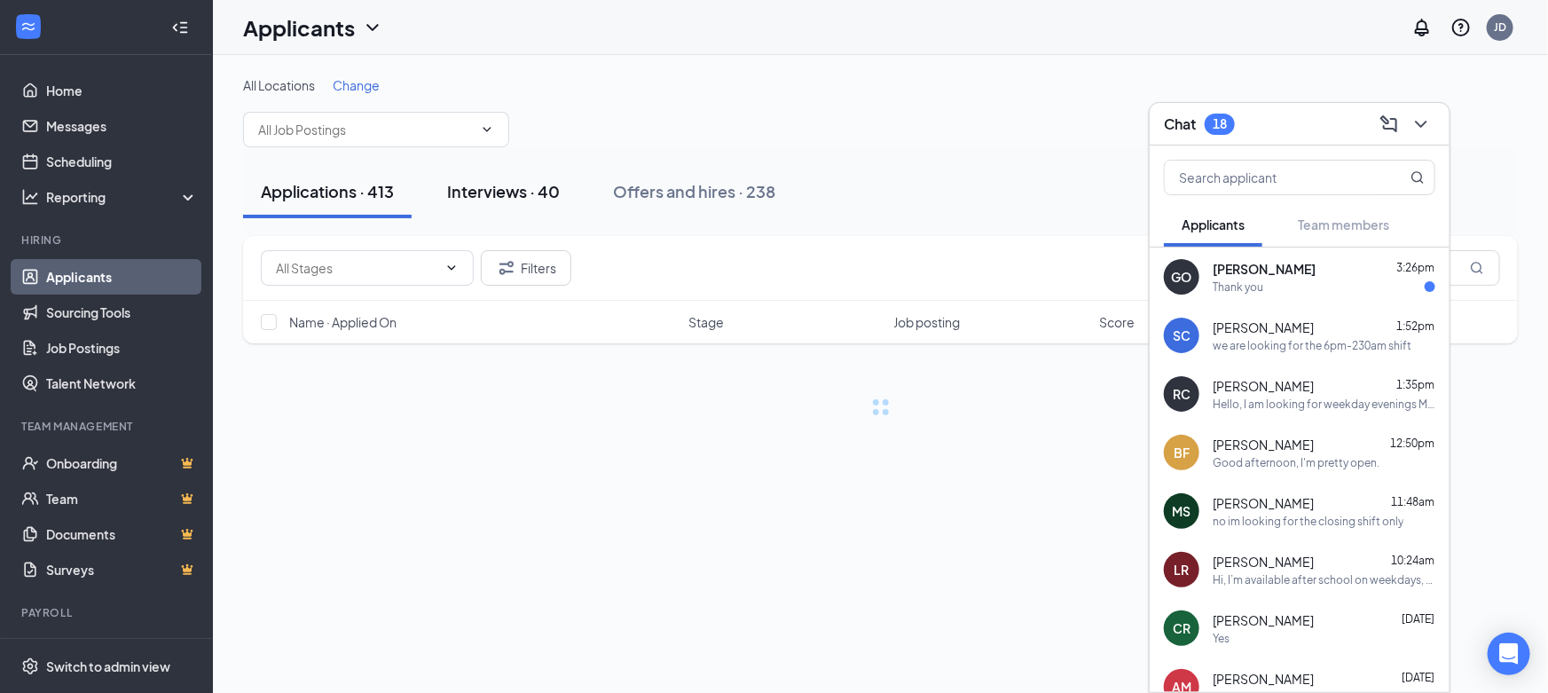
click at [532, 191] on div "Interviews · 40" at bounding box center [503, 191] width 113 height 22
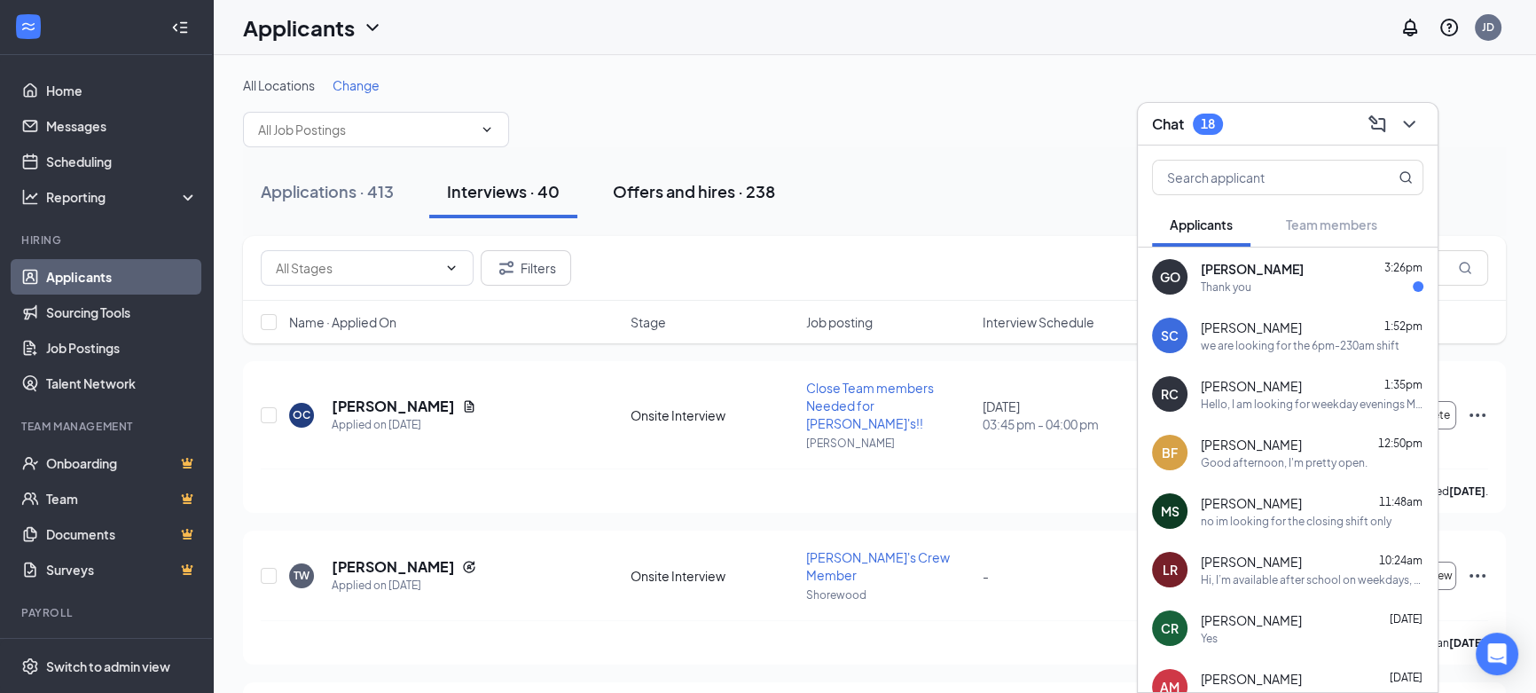
click at [694, 192] on div "Offers and hires · 238" at bounding box center [694, 191] width 162 height 22
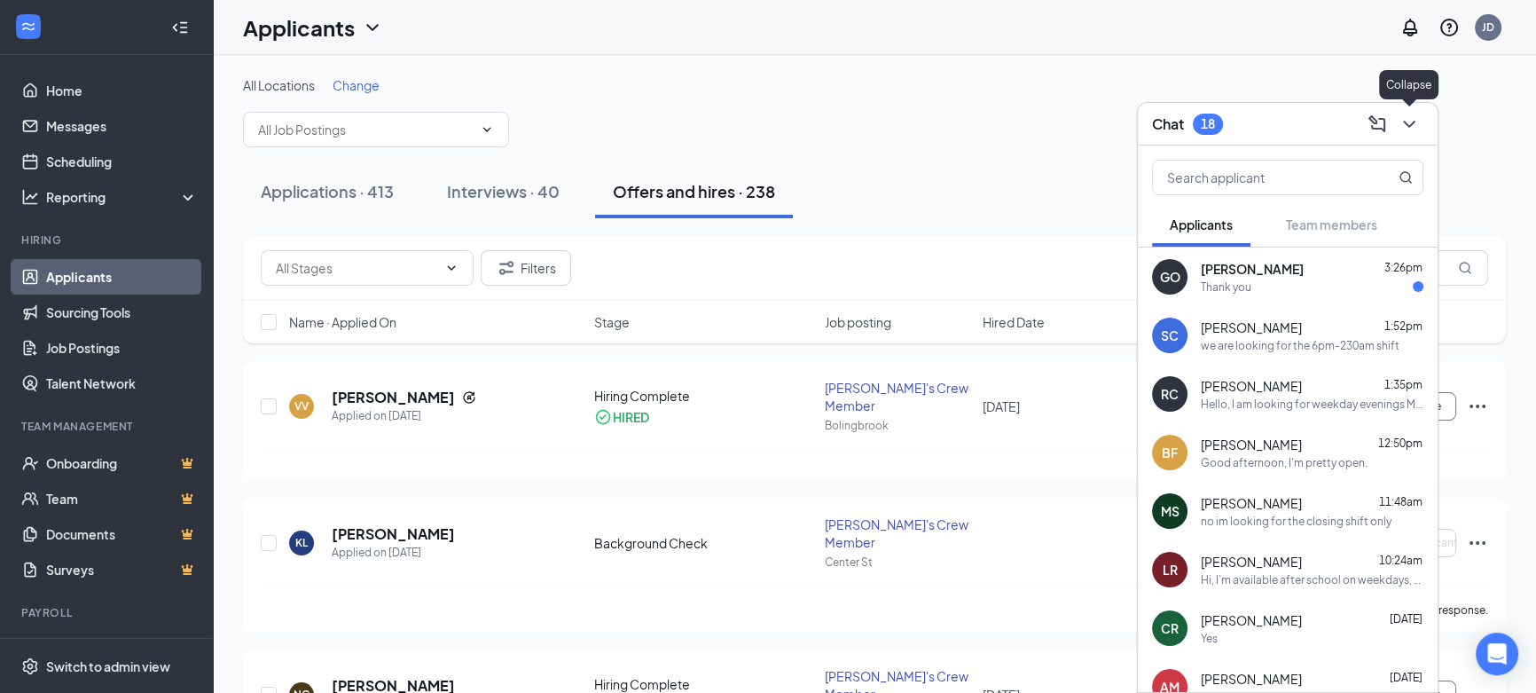
click at [1416, 124] on icon "ChevronDown" at bounding box center [1409, 124] width 21 height 21
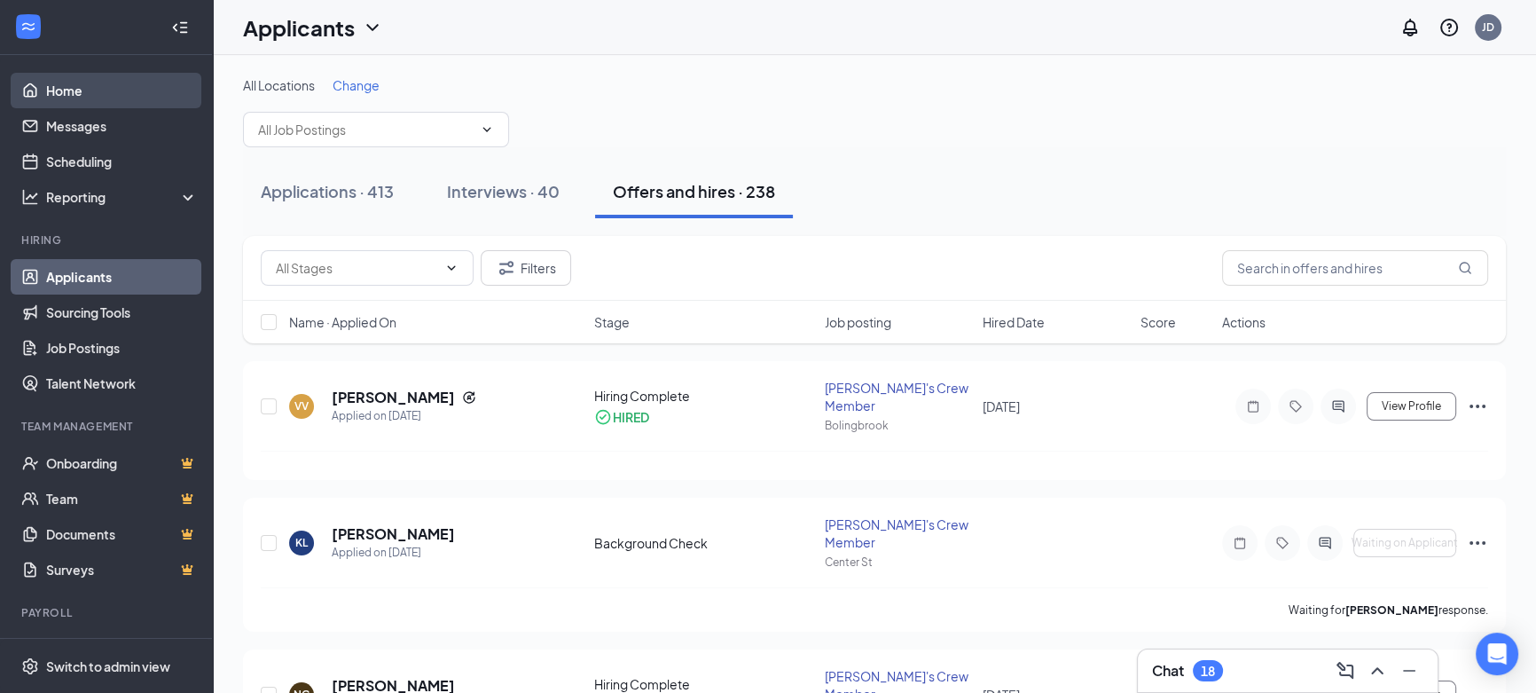
click at [78, 86] on link "Home" at bounding box center [122, 90] width 152 height 35
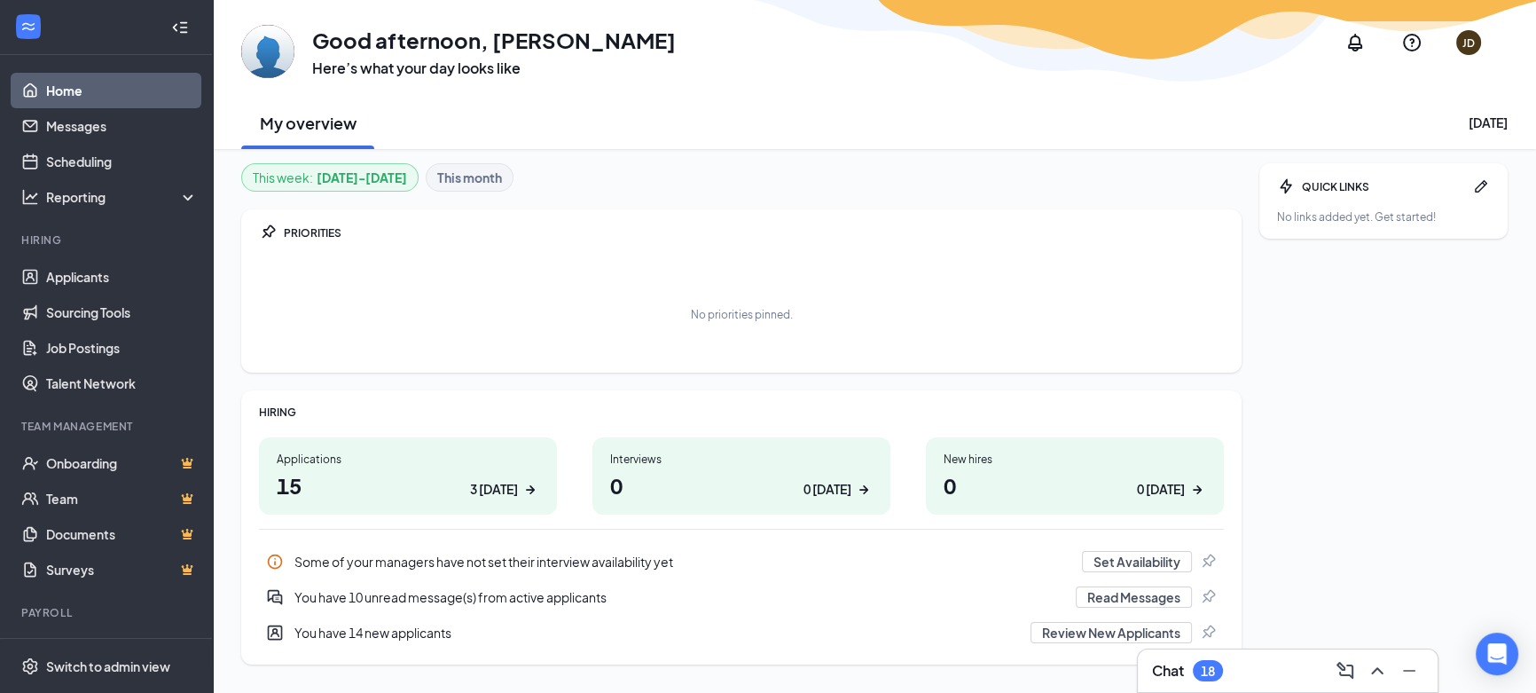
click at [1223, 667] on div "18" at bounding box center [1208, 670] width 30 height 21
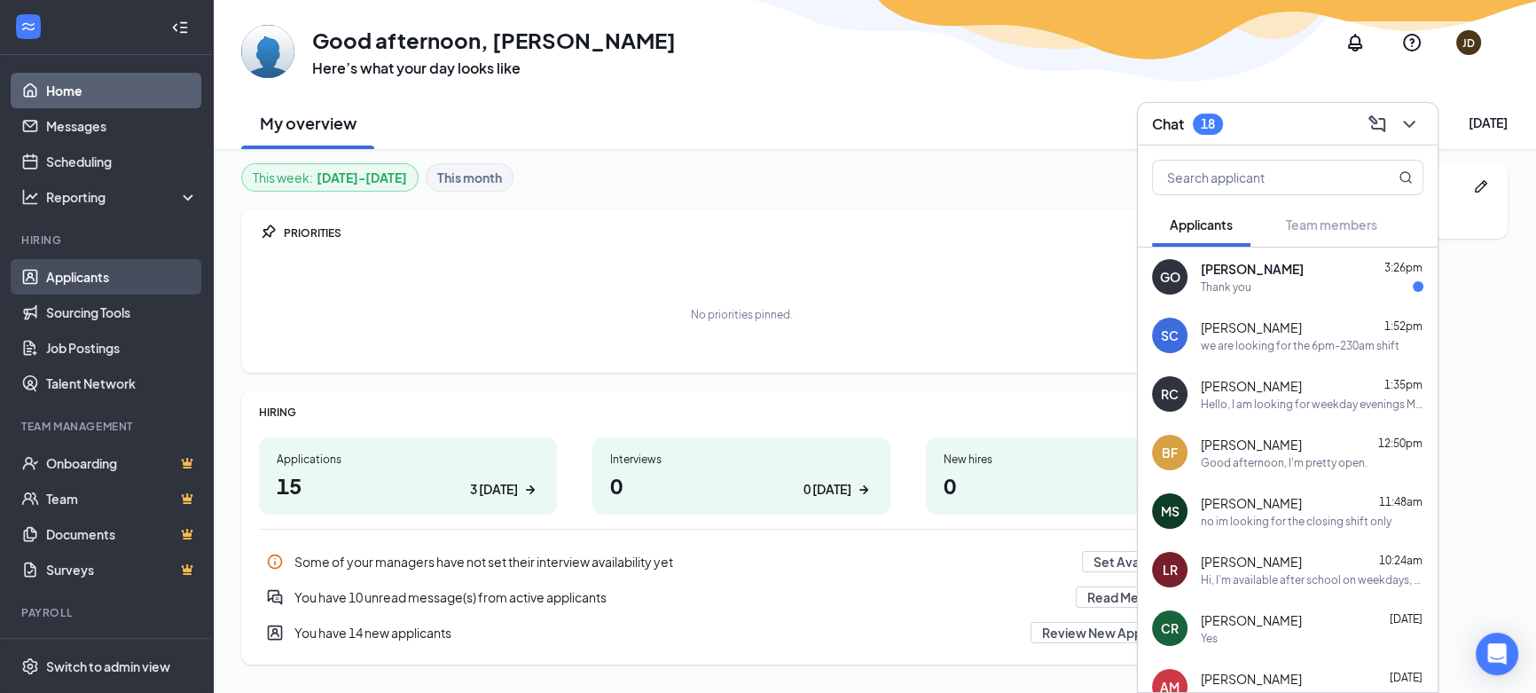
click at [86, 279] on link "Applicants" at bounding box center [122, 276] width 152 height 35
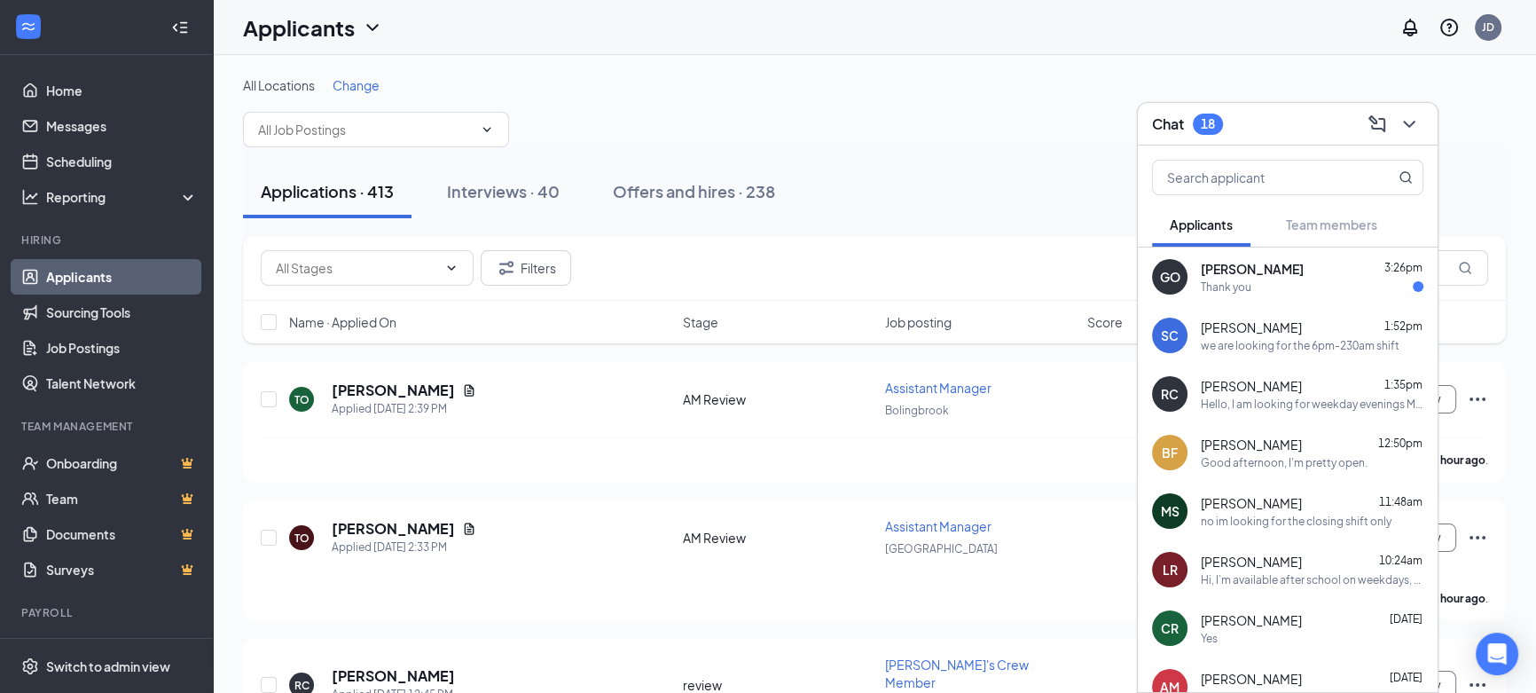
click at [334, 200] on div "Applications · 413" at bounding box center [327, 191] width 133 height 22
click at [55, 86] on link "Home" at bounding box center [122, 90] width 152 height 35
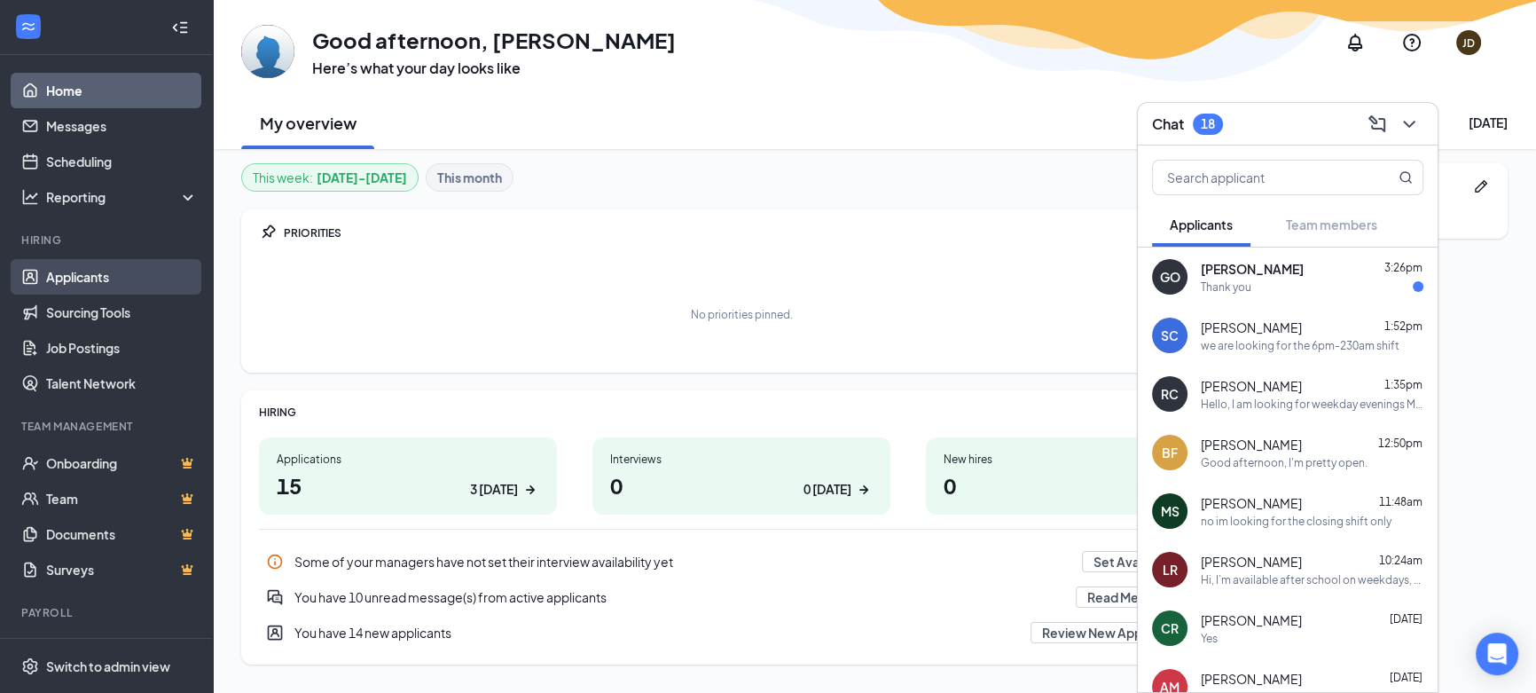
click at [59, 270] on link "Applicants" at bounding box center [122, 276] width 152 height 35
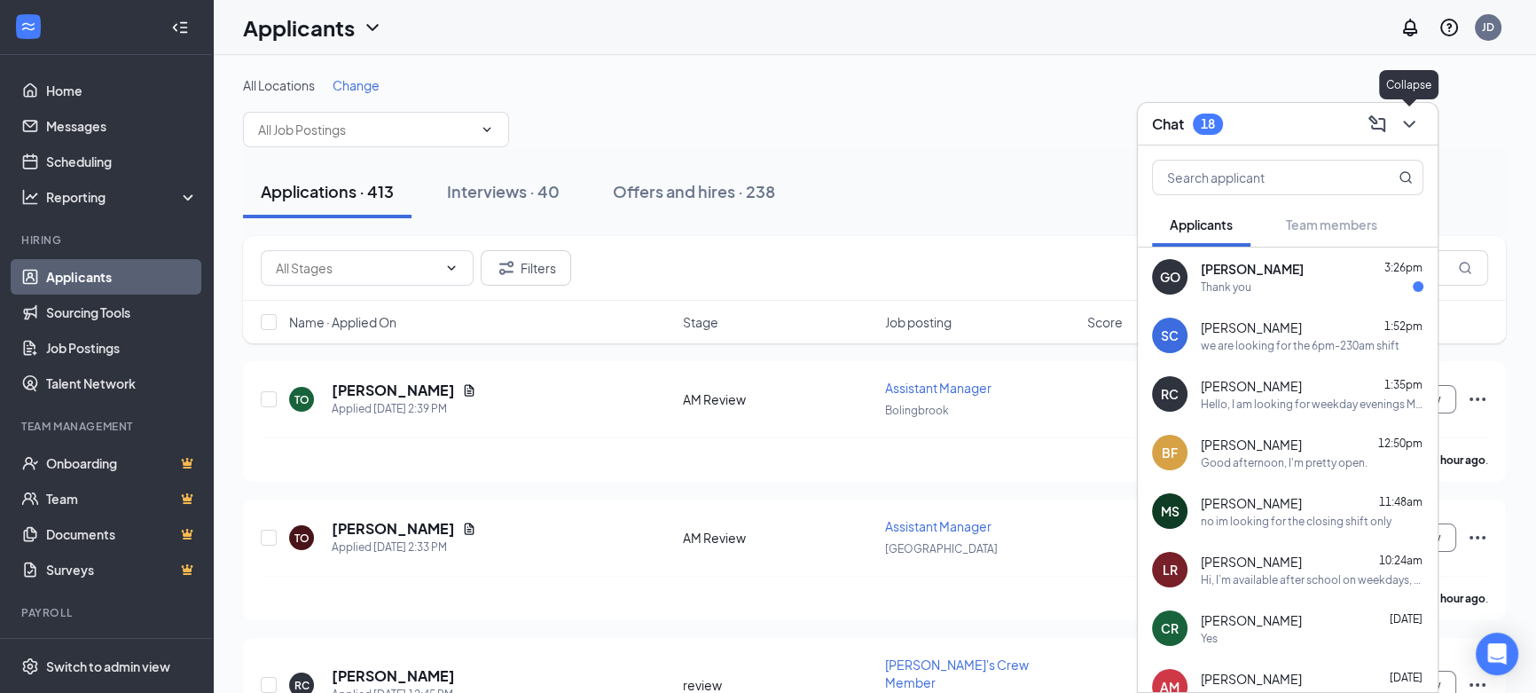
click at [1405, 124] on icon "ChevronDown" at bounding box center [1409, 124] width 21 height 21
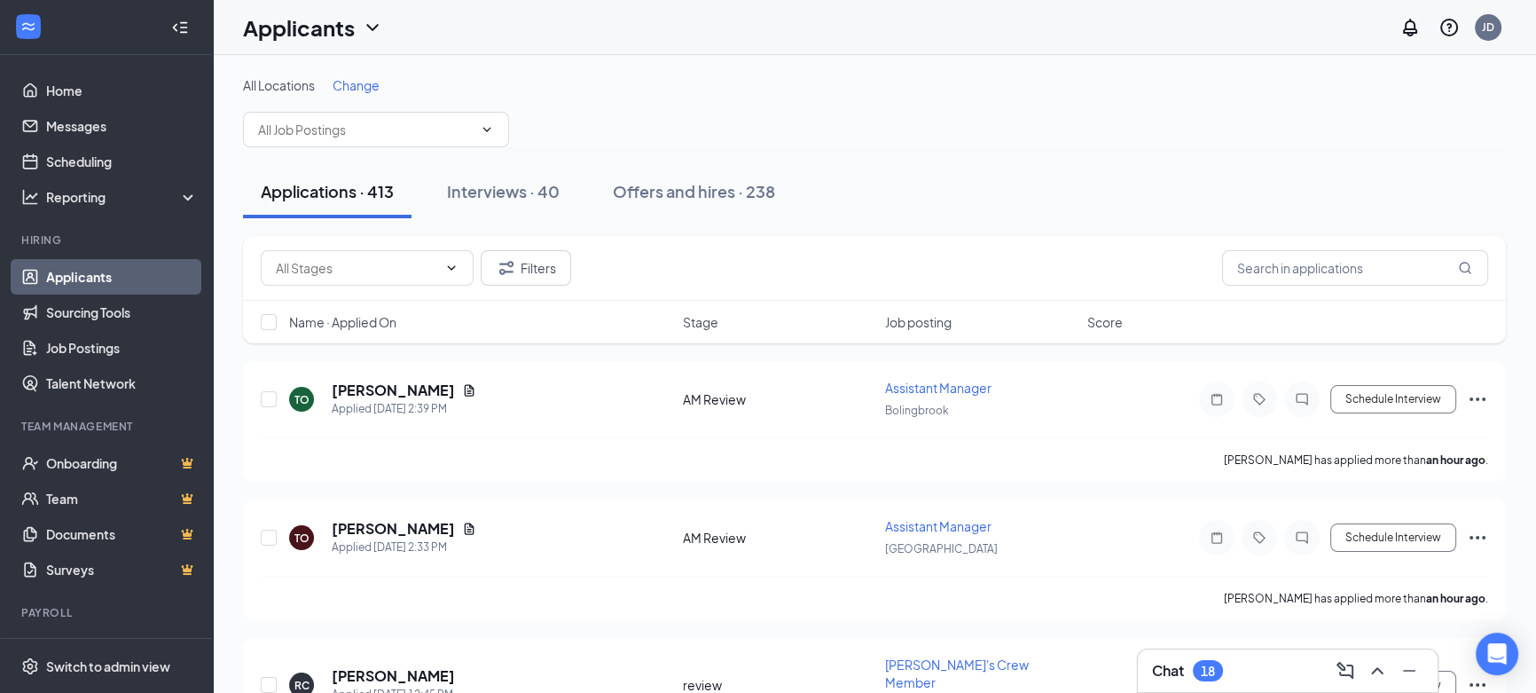
click at [1208, 666] on div "18" at bounding box center [1208, 670] width 14 height 15
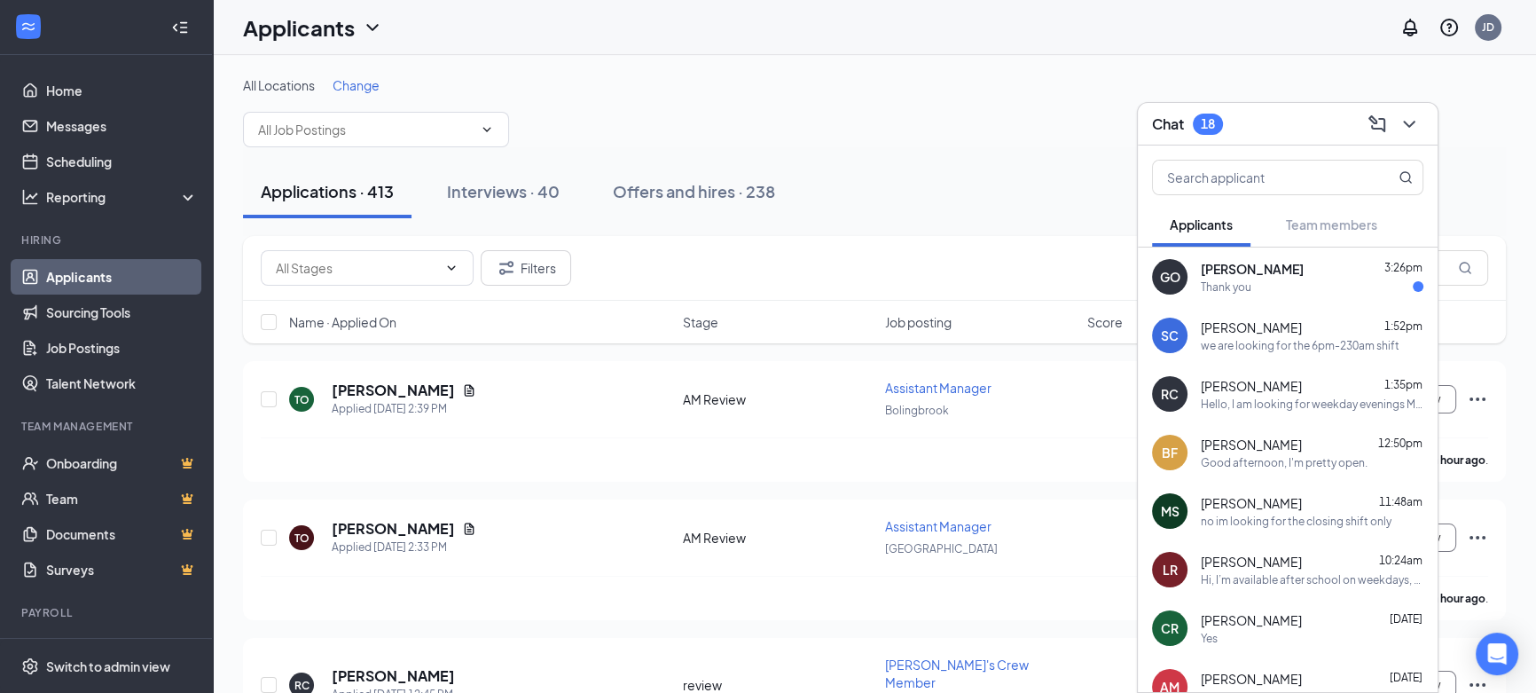
click at [378, 194] on div "Applications · 413" at bounding box center [327, 191] width 133 height 22
click at [1414, 116] on icon "ChevronDown" at bounding box center [1409, 124] width 21 height 21
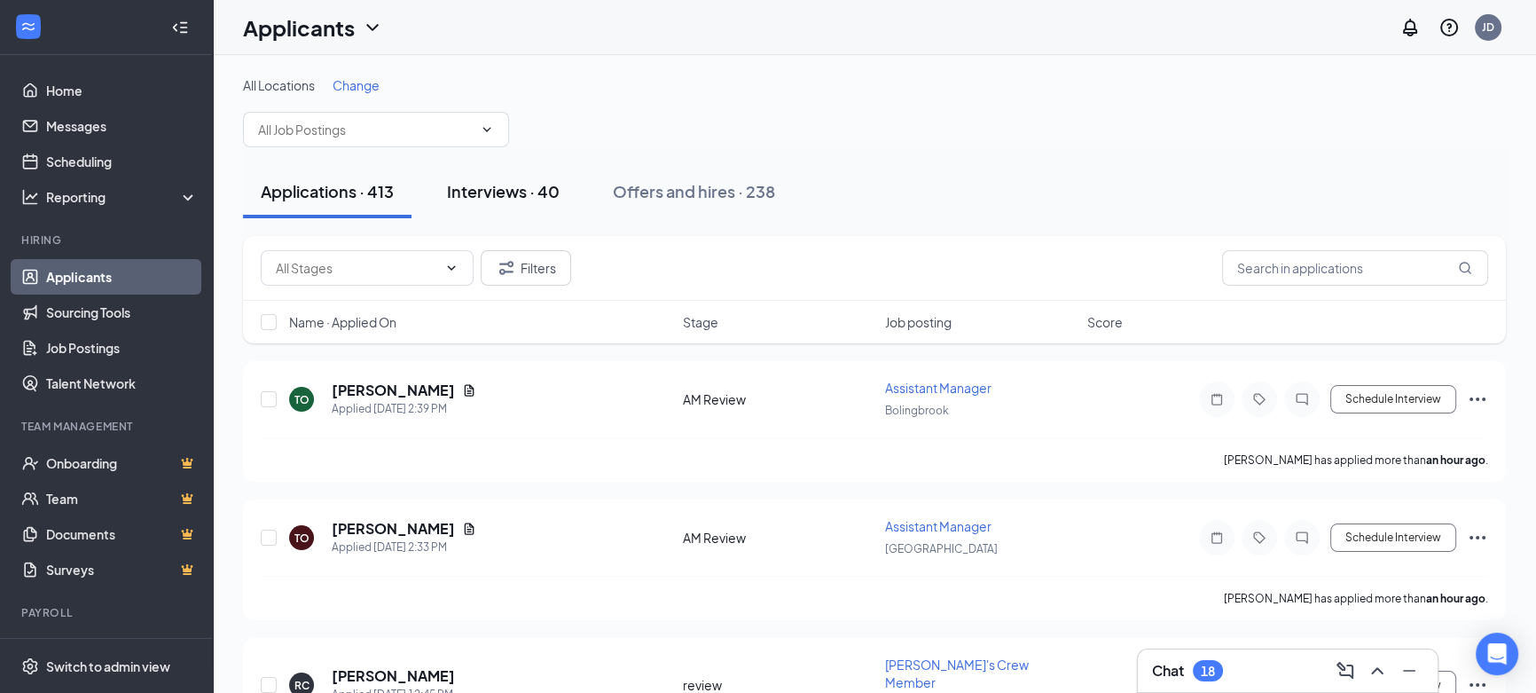
click at [542, 193] on div "Interviews · 40" at bounding box center [503, 191] width 113 height 22
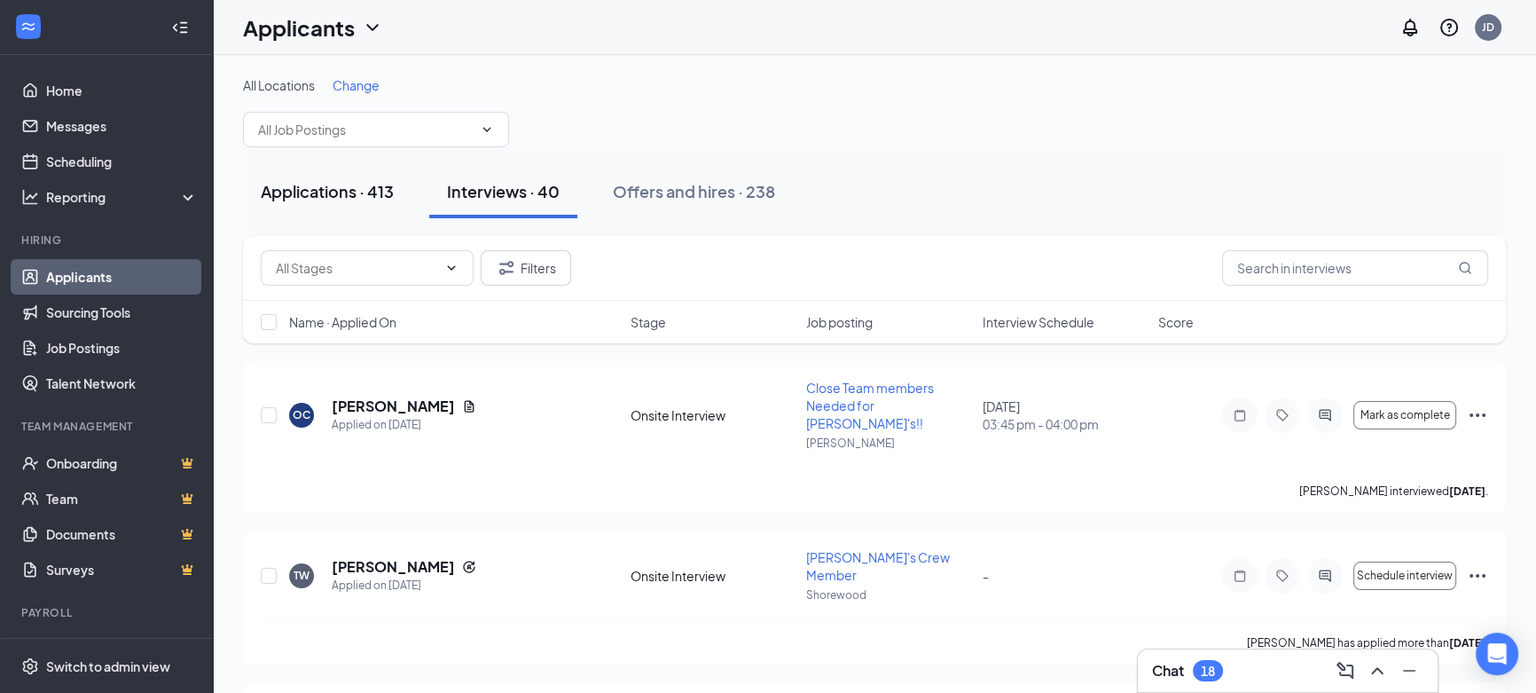
click at [338, 193] on div "Applications · 413" at bounding box center [327, 191] width 133 height 22
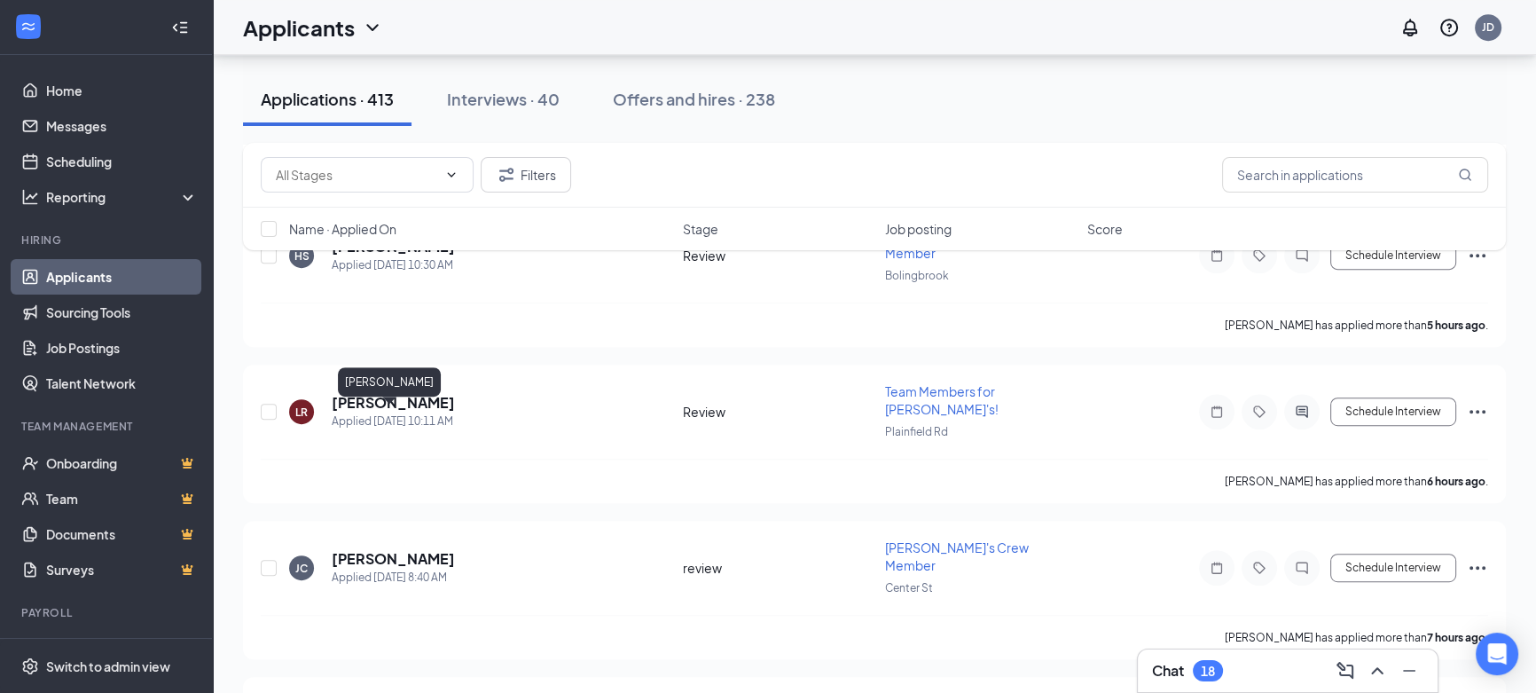
scroll to position [806, 0]
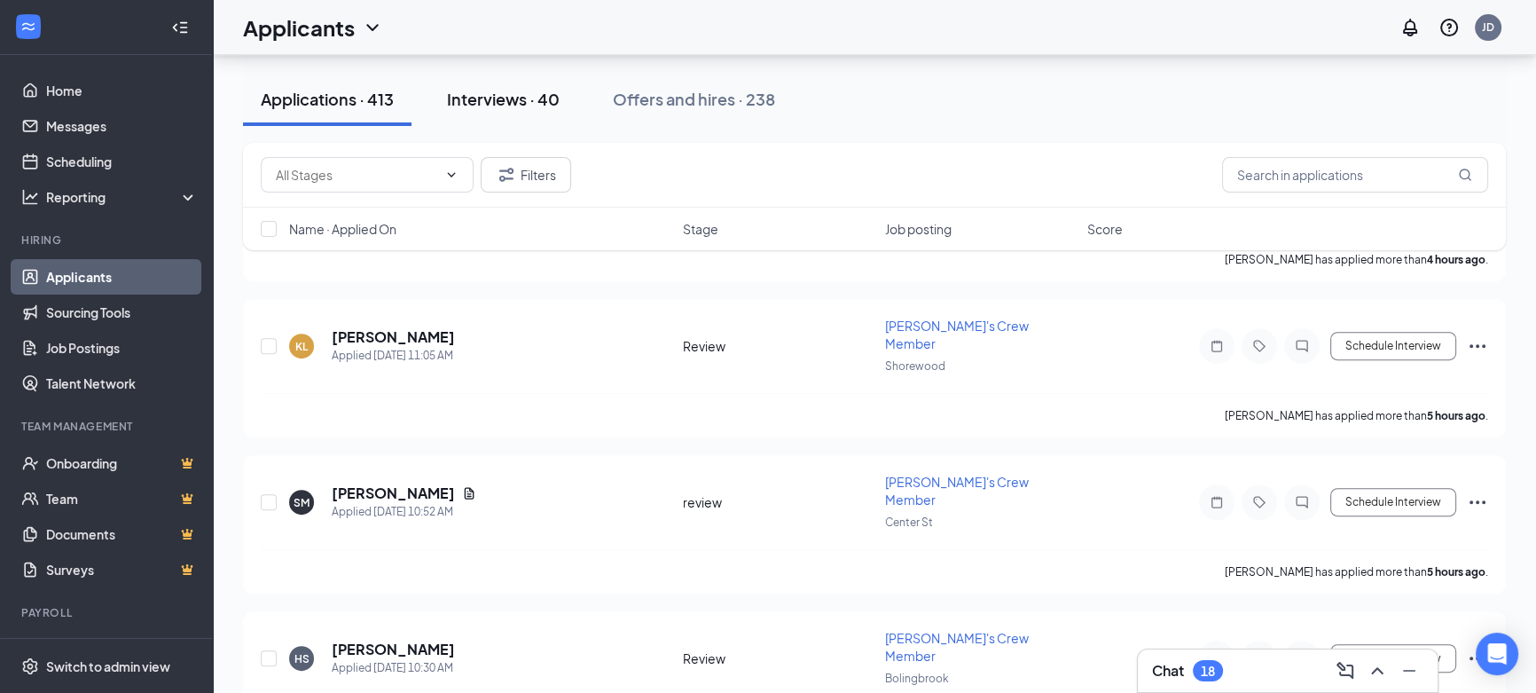
click at [497, 92] on div "Interviews · 40" at bounding box center [503, 99] width 113 height 22
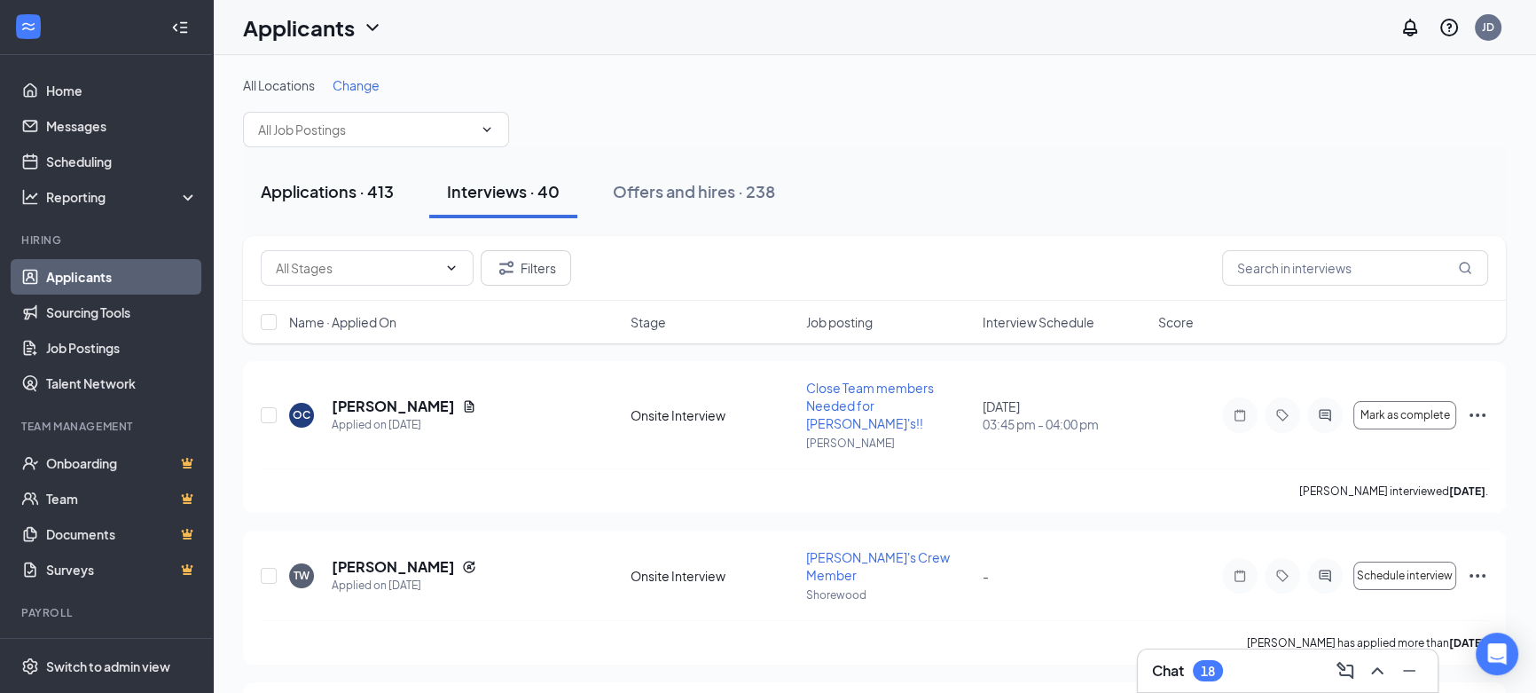
click at [350, 194] on div "Applications · 413" at bounding box center [327, 191] width 133 height 22
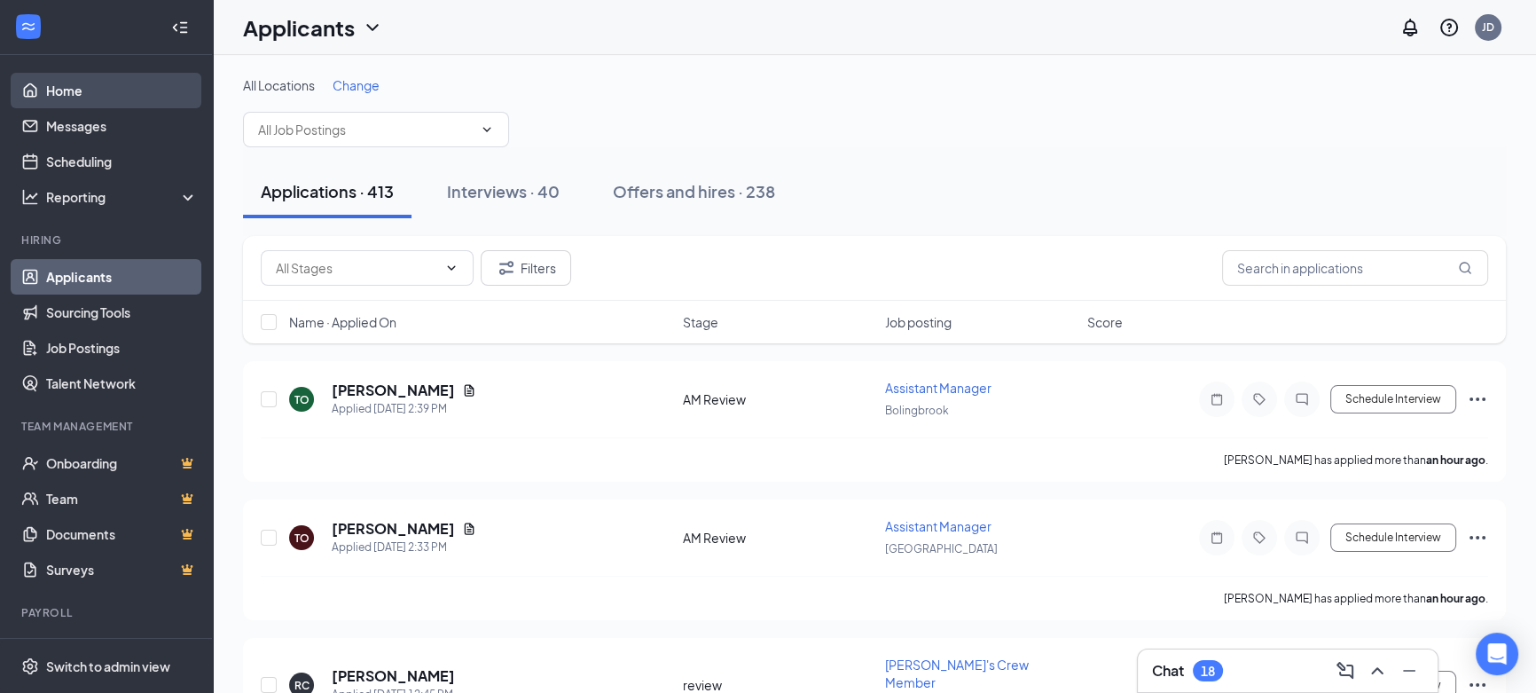
click at [62, 90] on link "Home" at bounding box center [122, 90] width 152 height 35
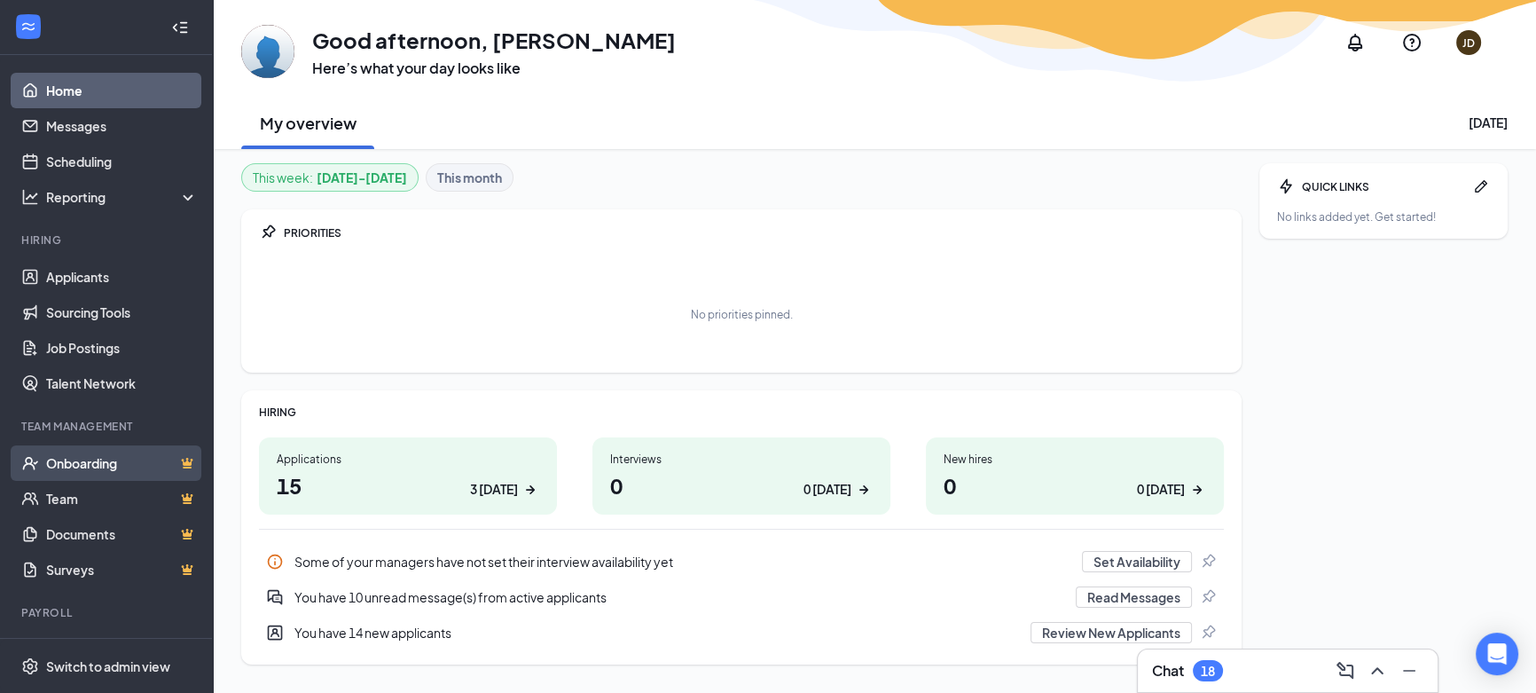
click at [90, 460] on link "Onboarding" at bounding box center [122, 462] width 152 height 35
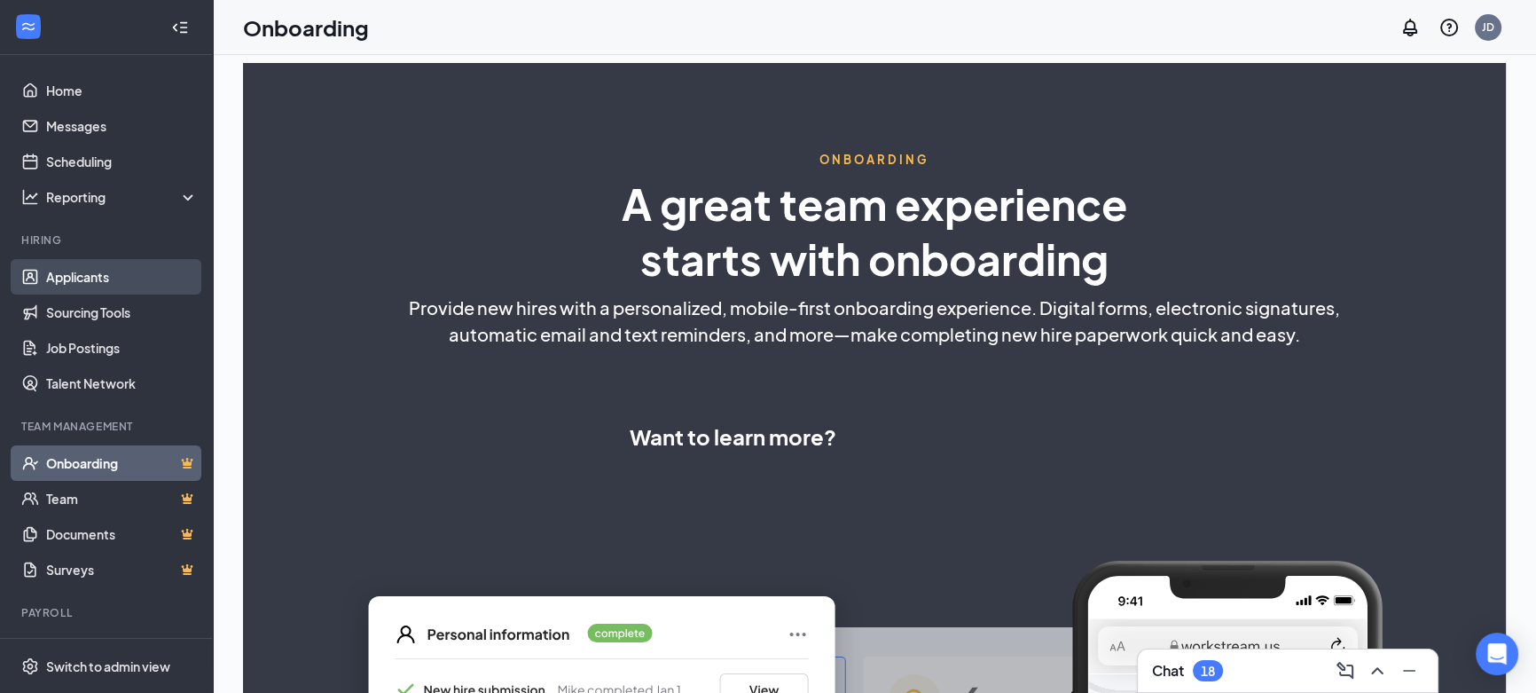
select select "US"
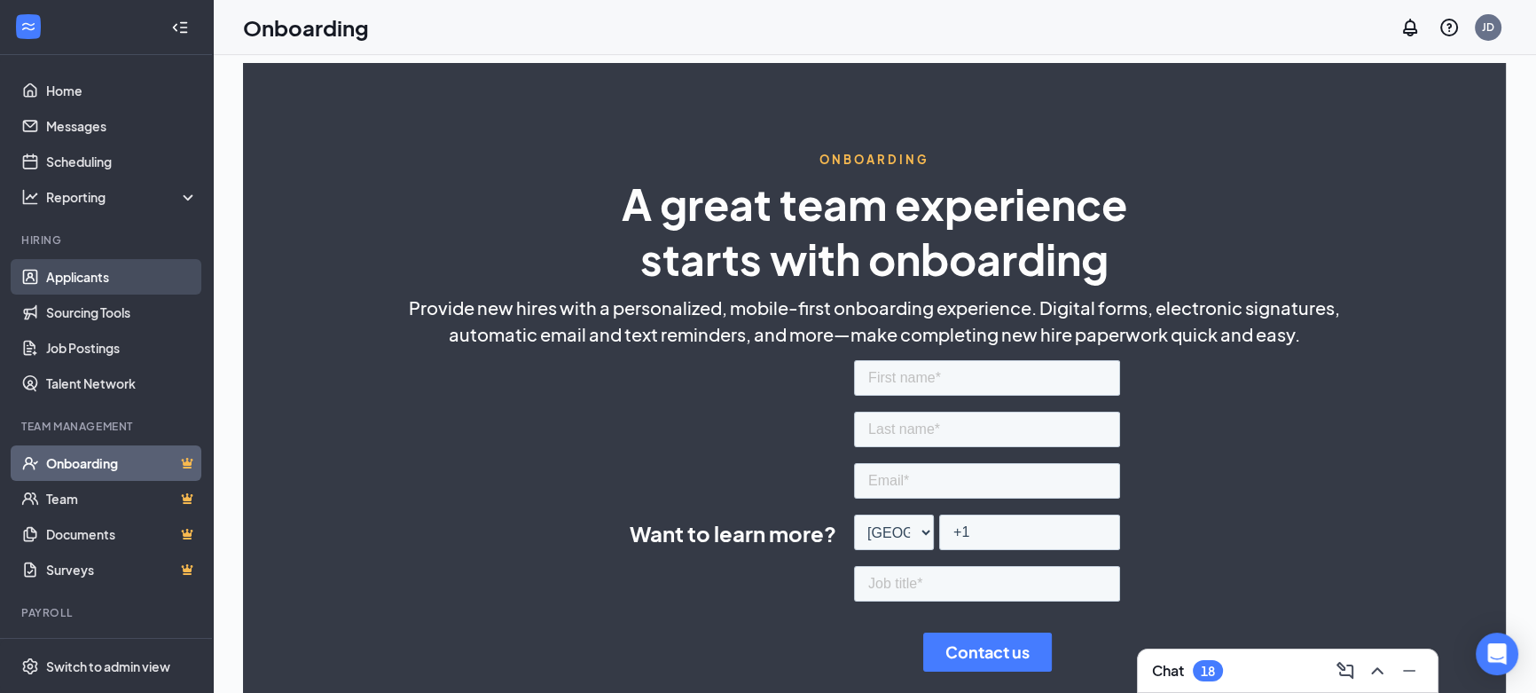
click at [84, 273] on link "Applicants" at bounding box center [122, 276] width 152 height 35
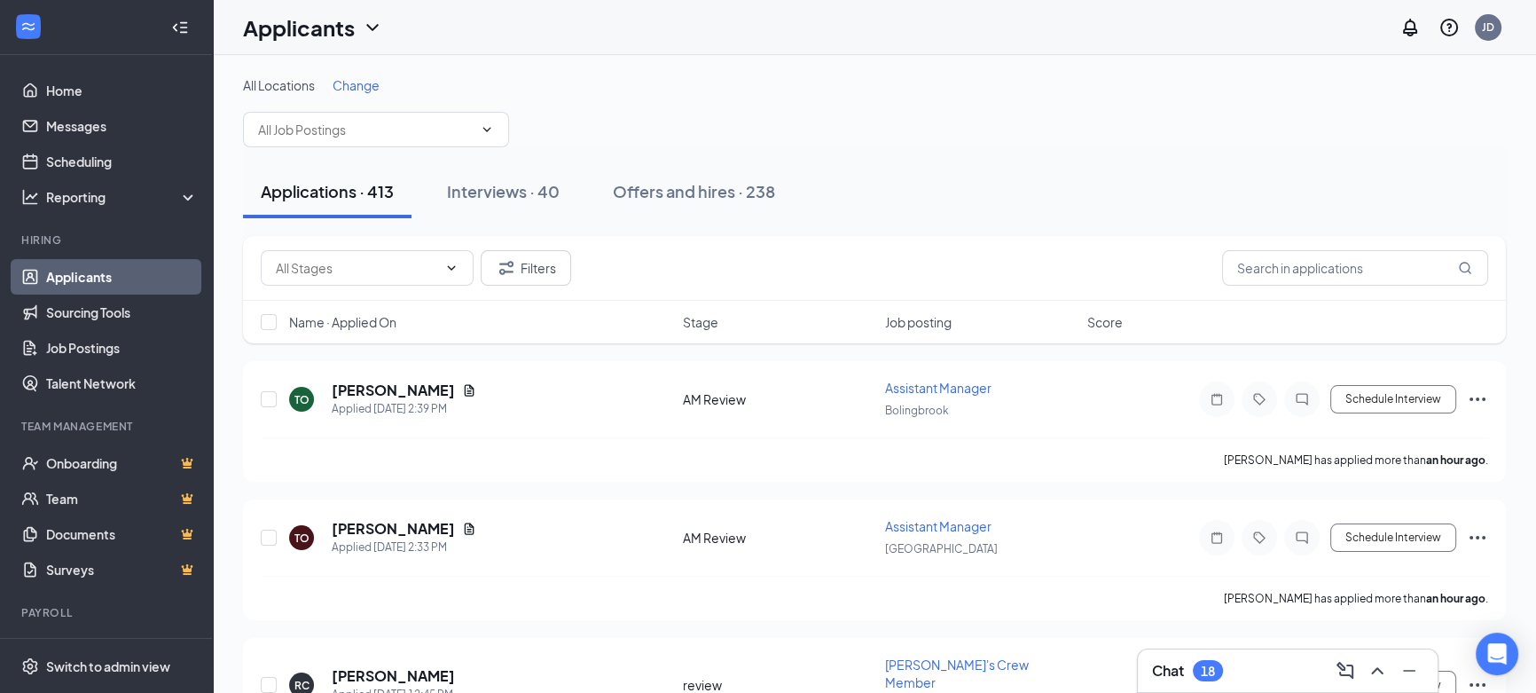
click at [1206, 673] on div "18" at bounding box center [1208, 670] width 14 height 15
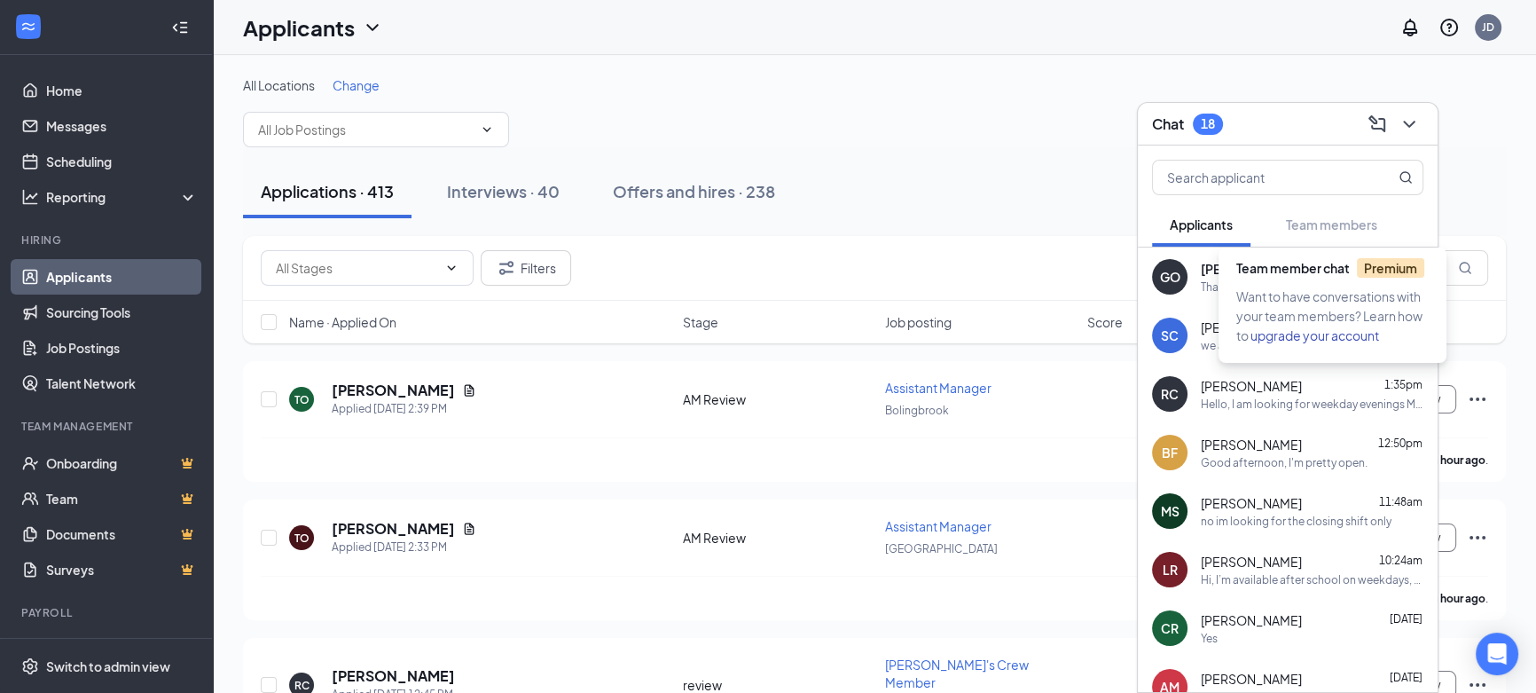
click at [1255, 263] on span "Team member chat Premium" at bounding box center [1330, 268] width 188 height 16
click at [1236, 267] on span "Team member chat Premium" at bounding box center [1330, 268] width 188 height 16
click at [1215, 276] on span "[PERSON_NAME]" at bounding box center [1252, 269] width 103 height 18
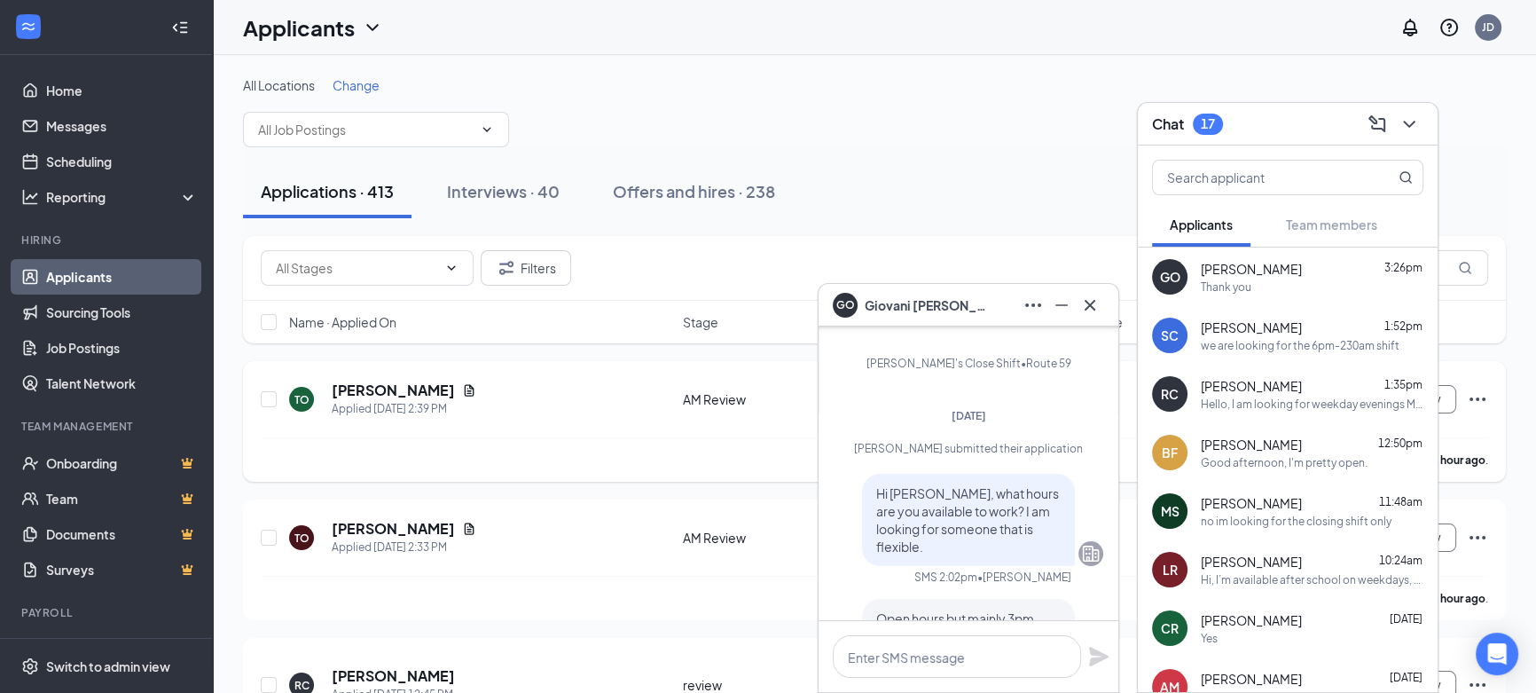
scroll to position [-726, 0]
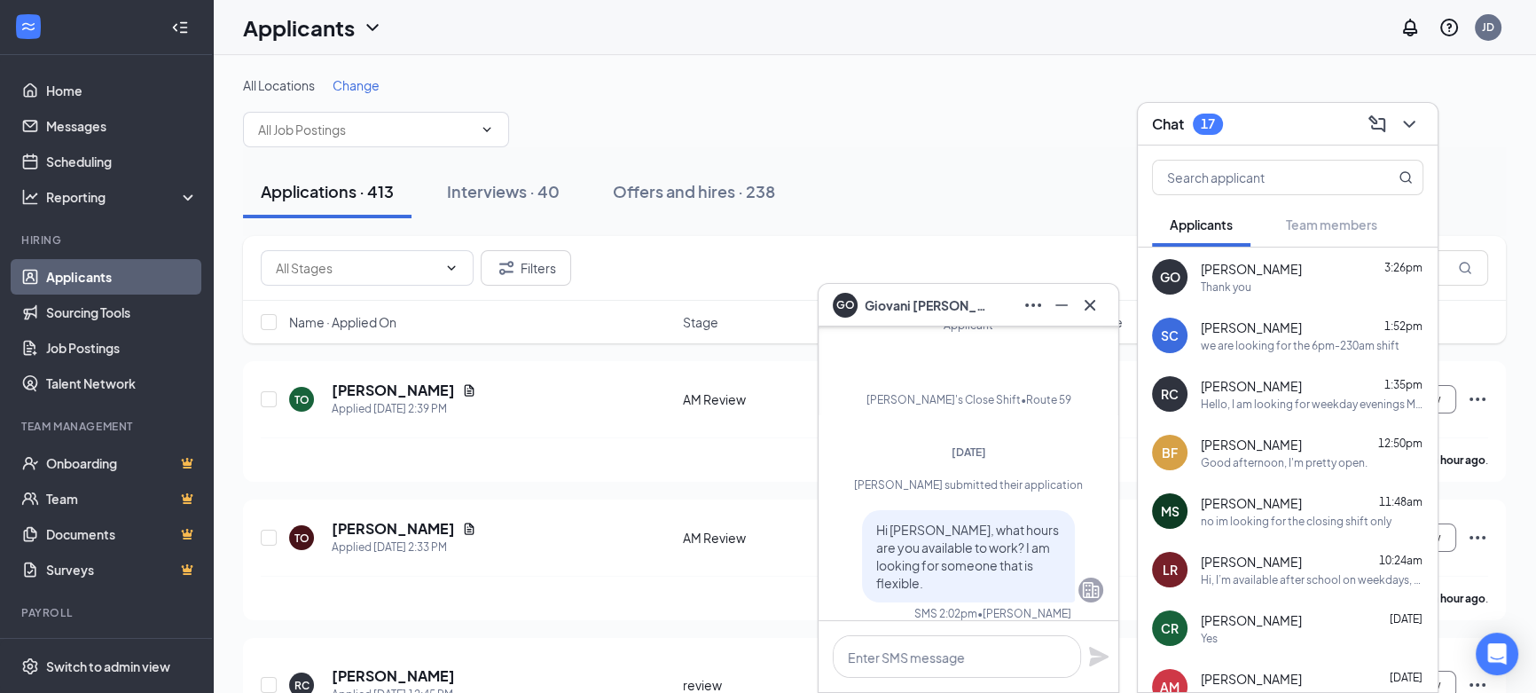
click at [112, 275] on link "Applicants" at bounding box center [122, 276] width 152 height 35
click at [72, 90] on link "Home" at bounding box center [122, 90] width 152 height 35
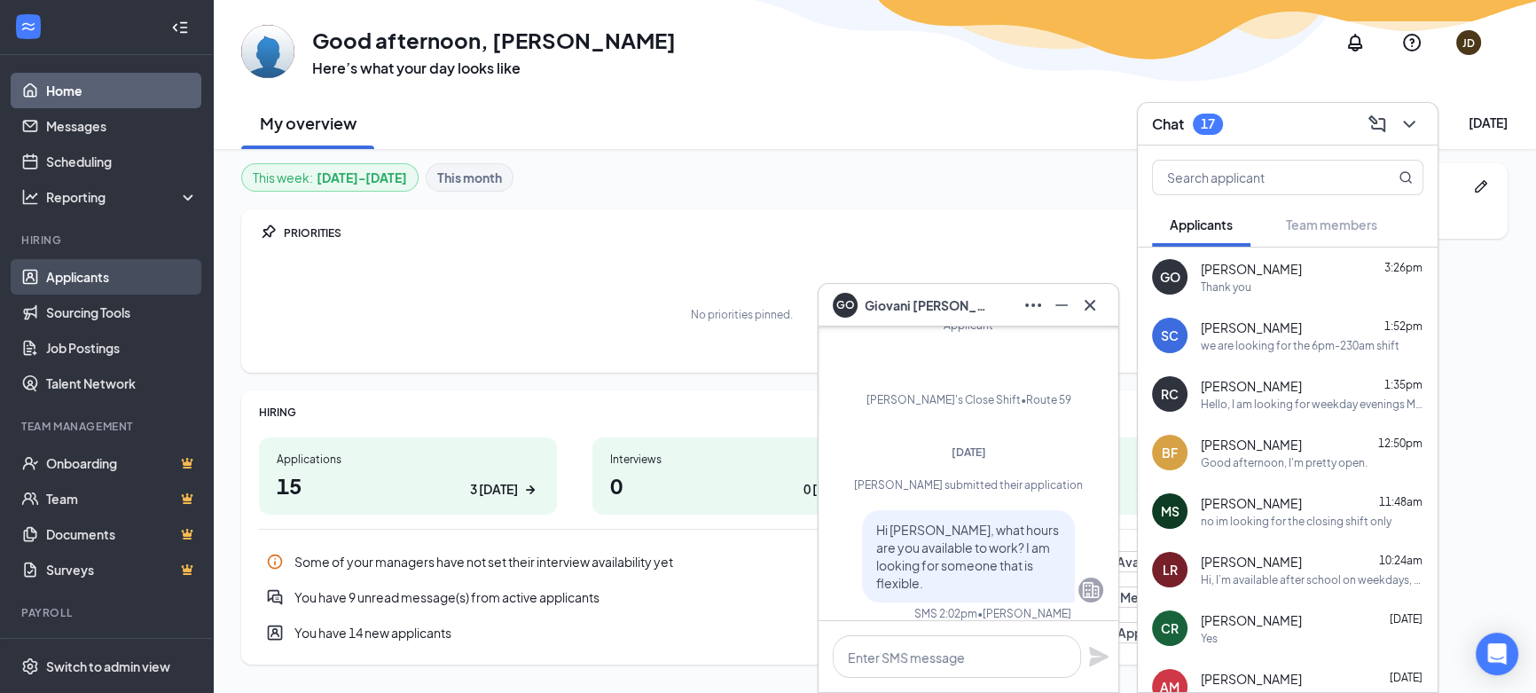
click at [106, 269] on link "Applicants" at bounding box center [122, 276] width 152 height 35
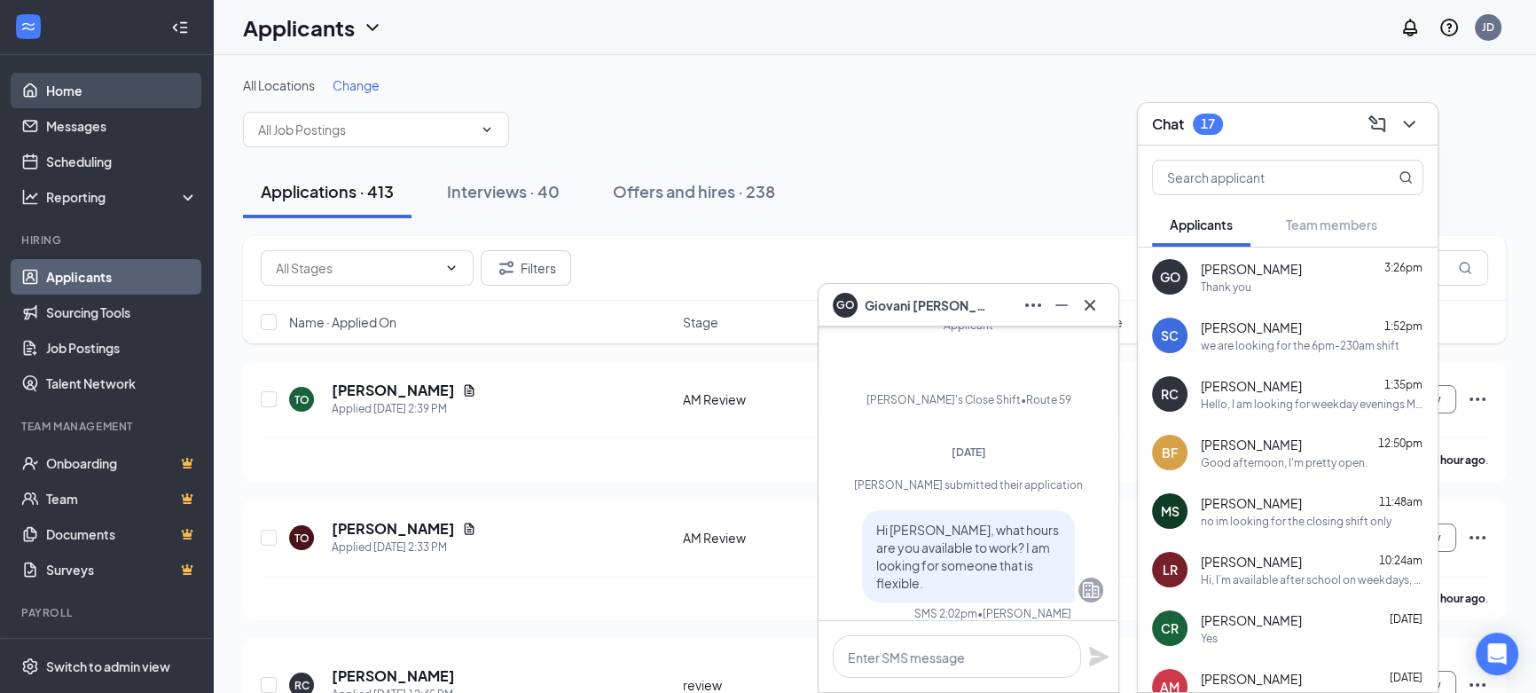
click at [52, 77] on link "Home" at bounding box center [122, 90] width 152 height 35
